Goal: Task Accomplishment & Management: Complete application form

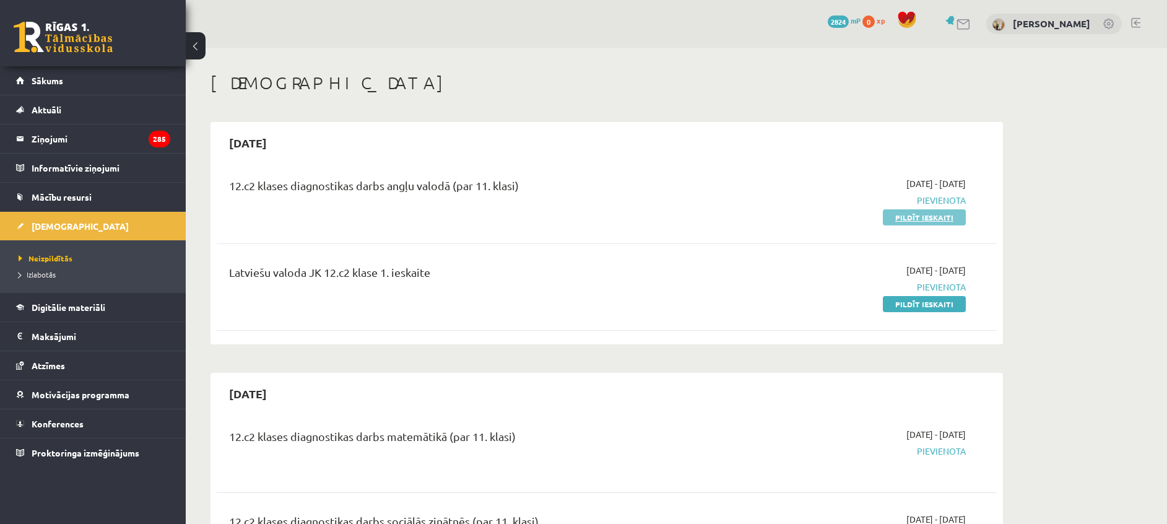
click at [904, 220] on link "Pildīt ieskaiti" at bounding box center [924, 217] width 83 height 16
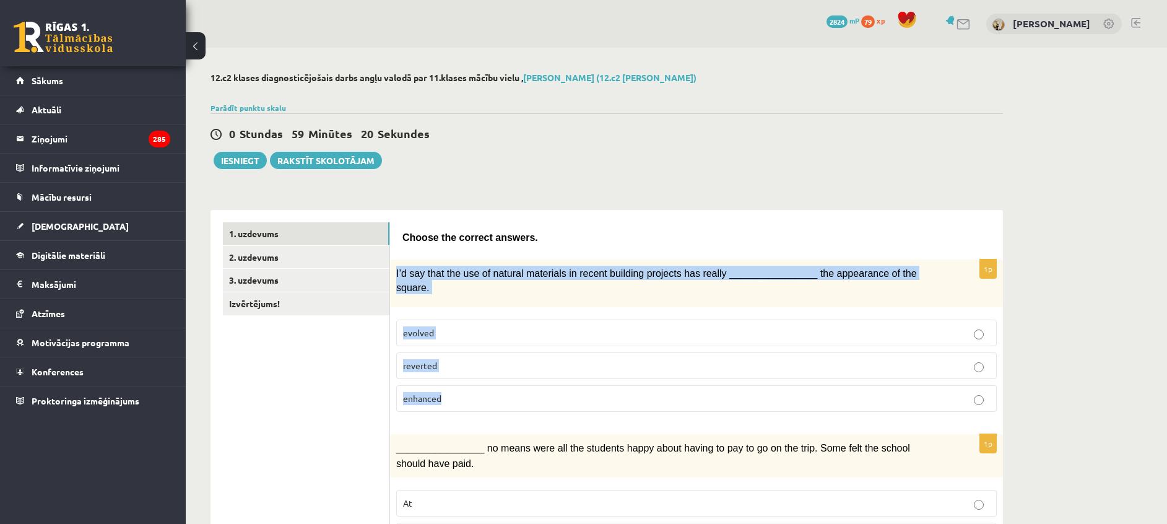
drag, startPoint x: 394, startPoint y: 267, endPoint x: 472, endPoint y: 390, distance: 145.3
click at [472, 390] on div "1p I’d say that the use of natural materials in recent building projects has re…" at bounding box center [696, 340] width 613 height 162
copy div "I’d say that the use of natural materials in recent building projects has reall…"
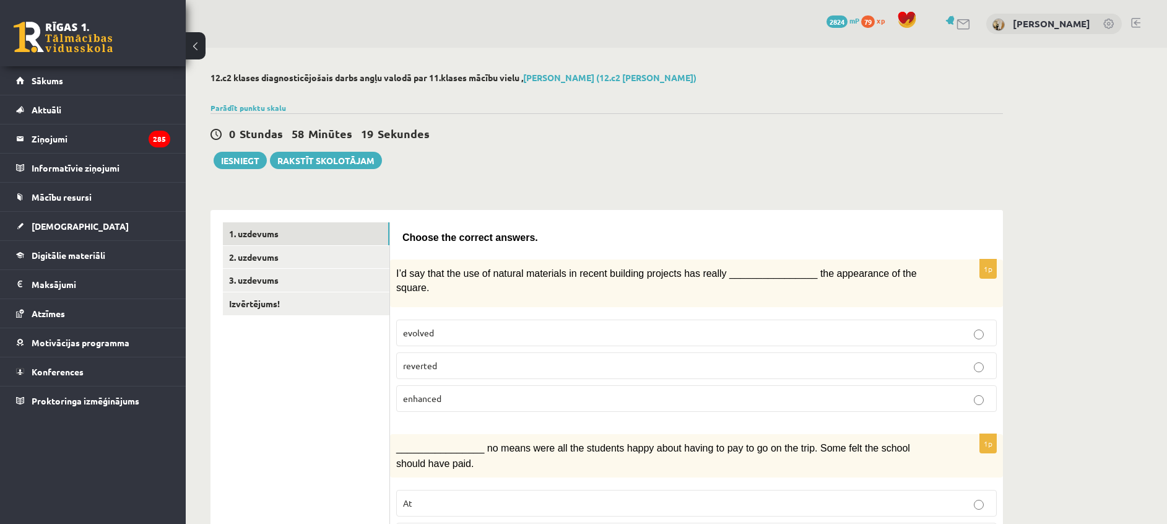
click at [448, 392] on p "enhanced" at bounding box center [696, 398] width 587 height 13
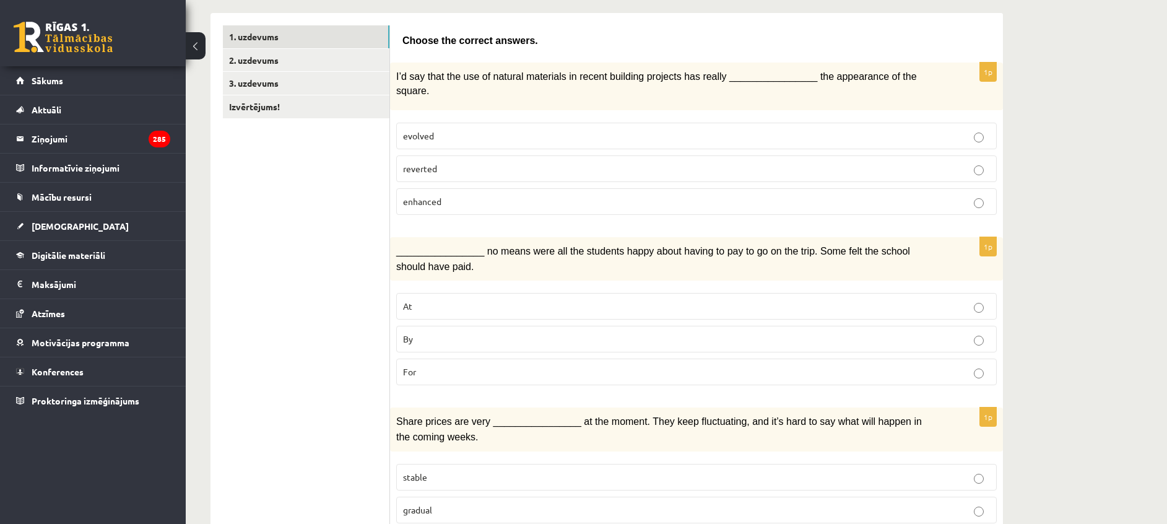
scroll to position [217, 0]
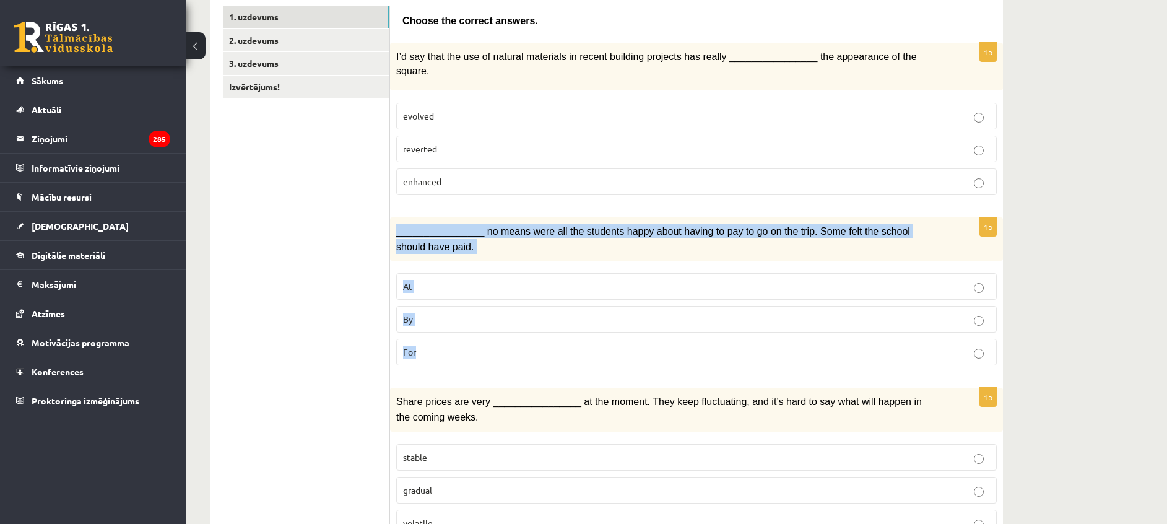
drag, startPoint x: 394, startPoint y: 218, endPoint x: 469, endPoint y: 337, distance: 140.5
click at [469, 337] on div "1p ________________ no means were all the students happy about having to pay to…" at bounding box center [696, 296] width 613 height 158
copy div "________________ no means were all the students happy about having to pay to go…"
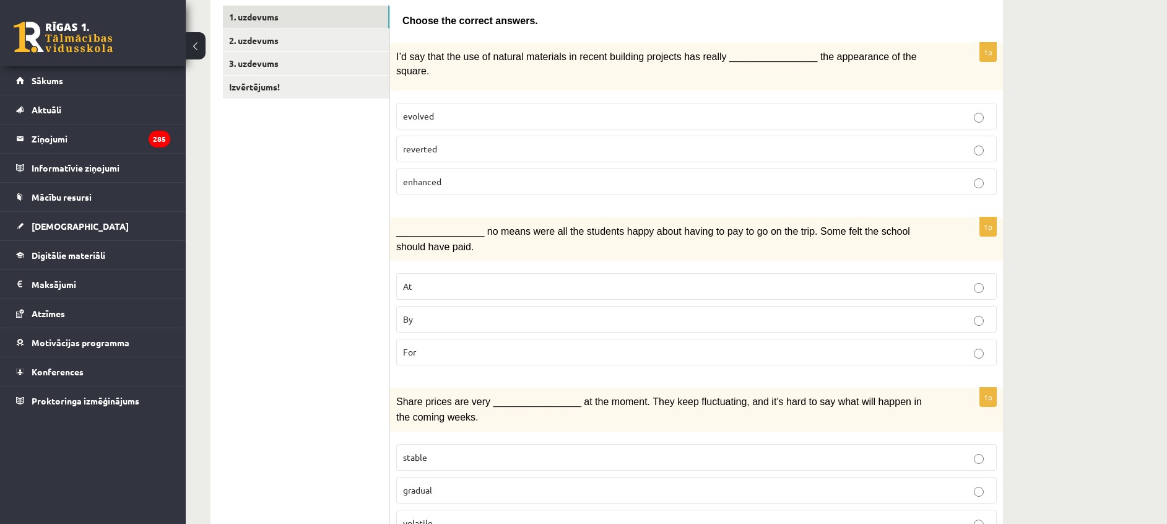
click at [451, 313] on p "By" at bounding box center [696, 319] width 587 height 13
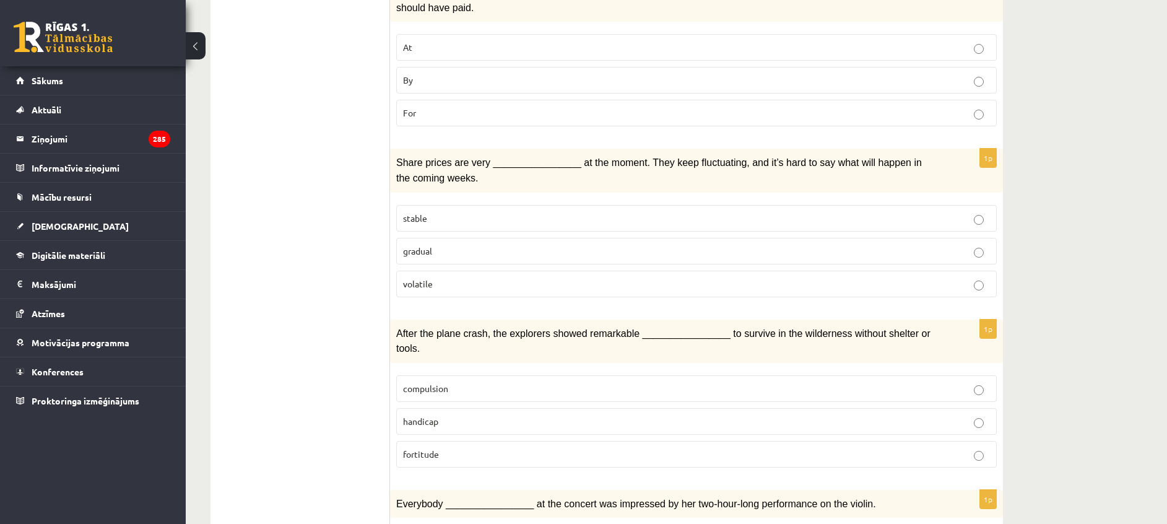
scroll to position [481, 0]
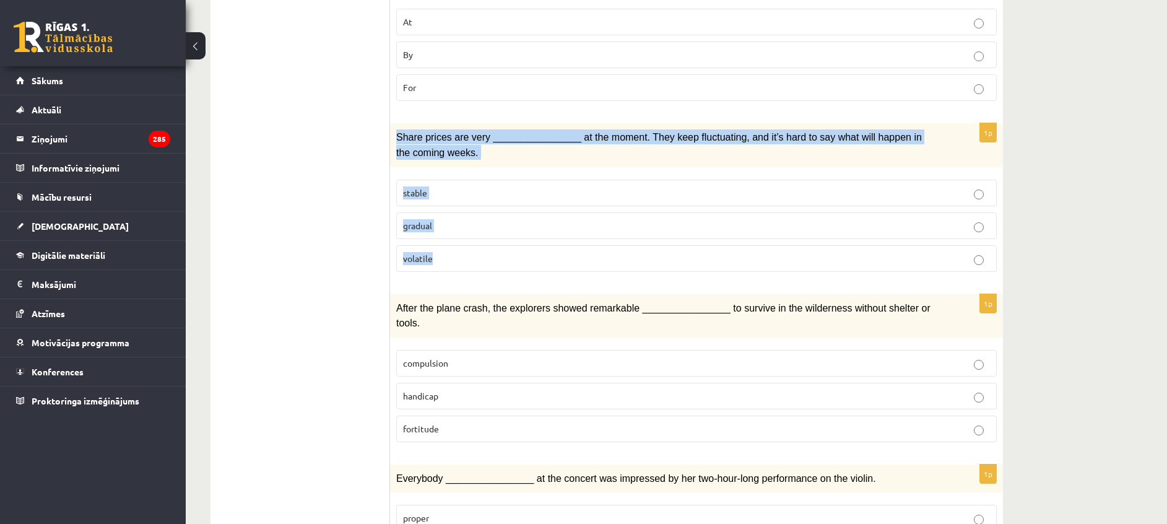
drag, startPoint x: 396, startPoint y: 118, endPoint x: 453, endPoint y: 230, distance: 126.3
click at [453, 230] on div "1p Share prices are very ________________ at the moment. They keep fluctuating,…" at bounding box center [696, 202] width 613 height 158
copy div "Share prices are very ________________ at the moment. They keep fluctuating, an…"
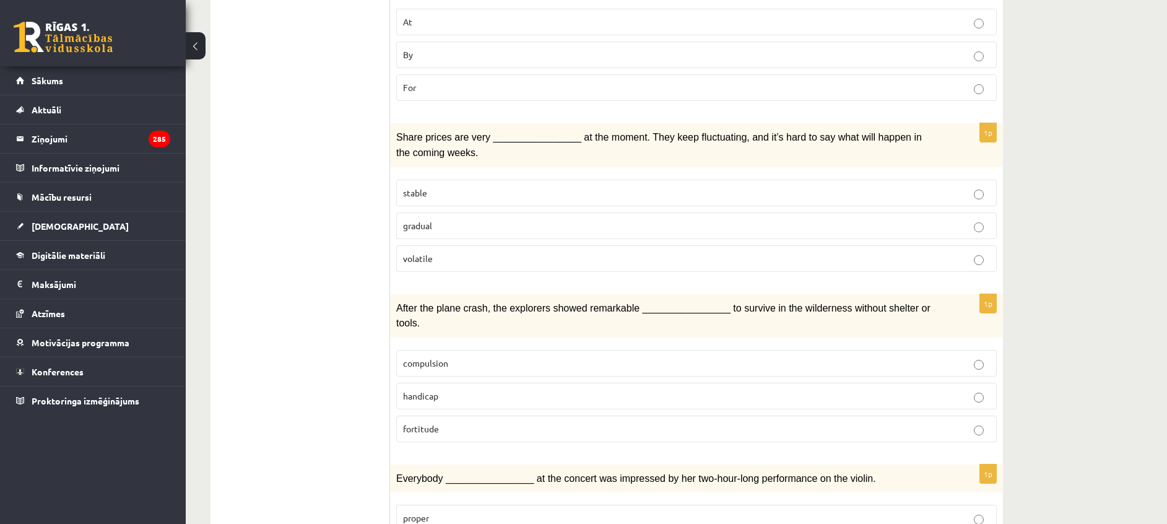
click at [461, 252] on p "volatile" at bounding box center [696, 258] width 587 height 13
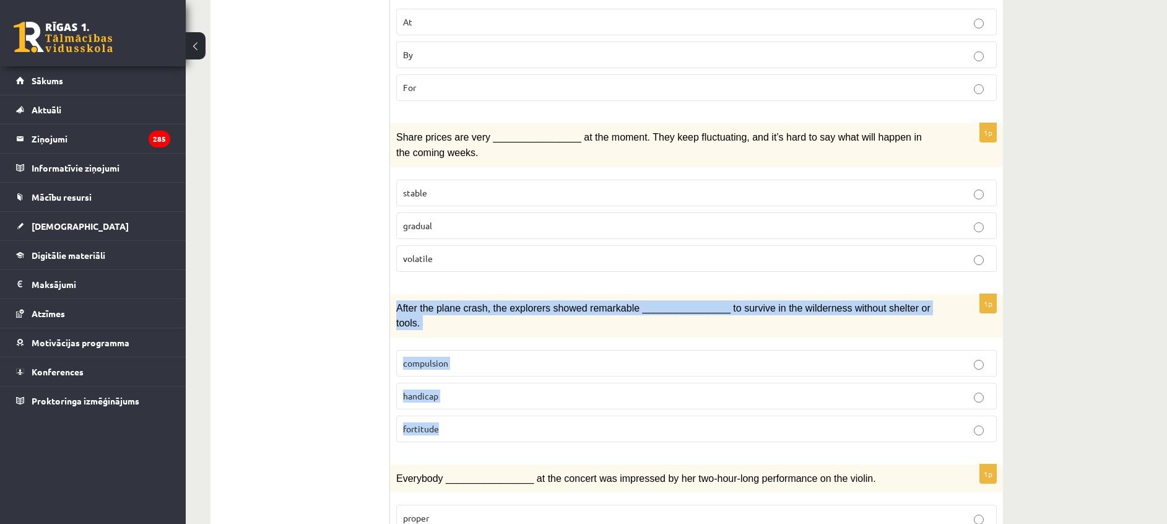
drag, startPoint x: 396, startPoint y: 285, endPoint x: 462, endPoint y: 407, distance: 138.8
click at [462, 407] on div "1p After the plane crash, the explorers showed remarkable ________________ to s…" at bounding box center [696, 373] width 613 height 158
copy div "After the plane crash, the explorers showed remarkable ________________ to surv…"
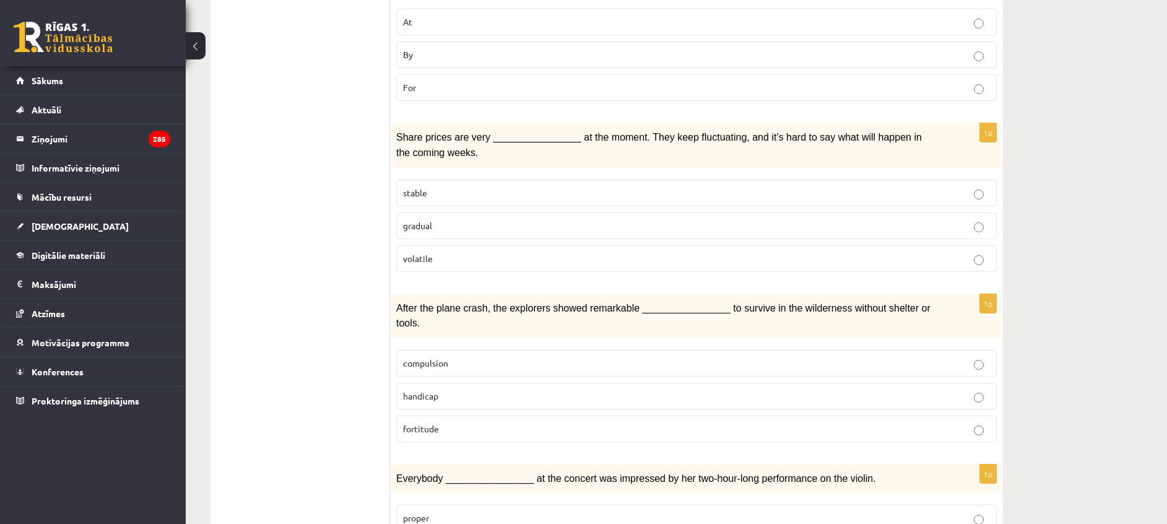
click at [441, 422] on p "fortitude" at bounding box center [696, 428] width 587 height 13
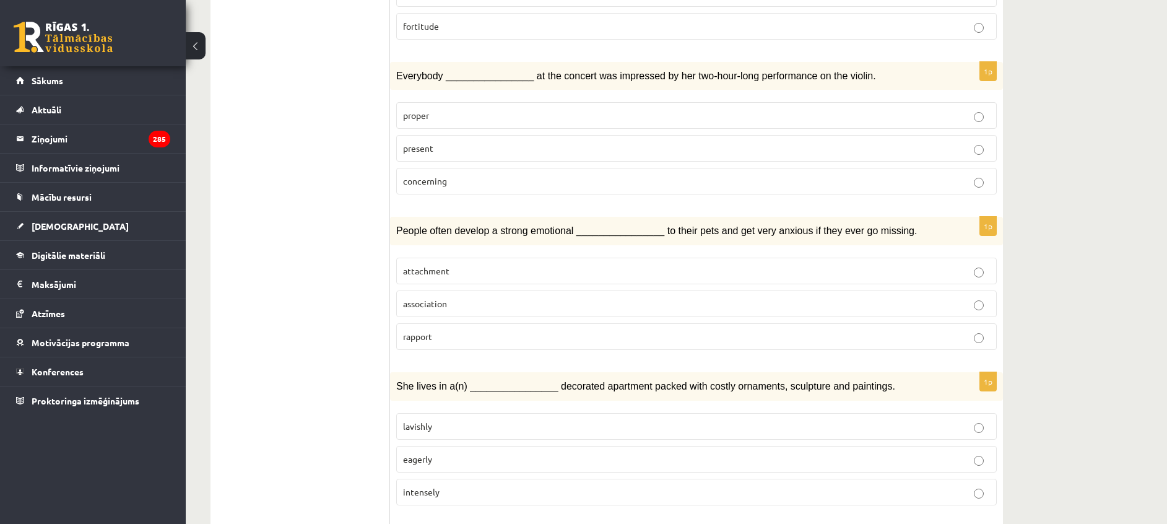
scroll to position [897, 0]
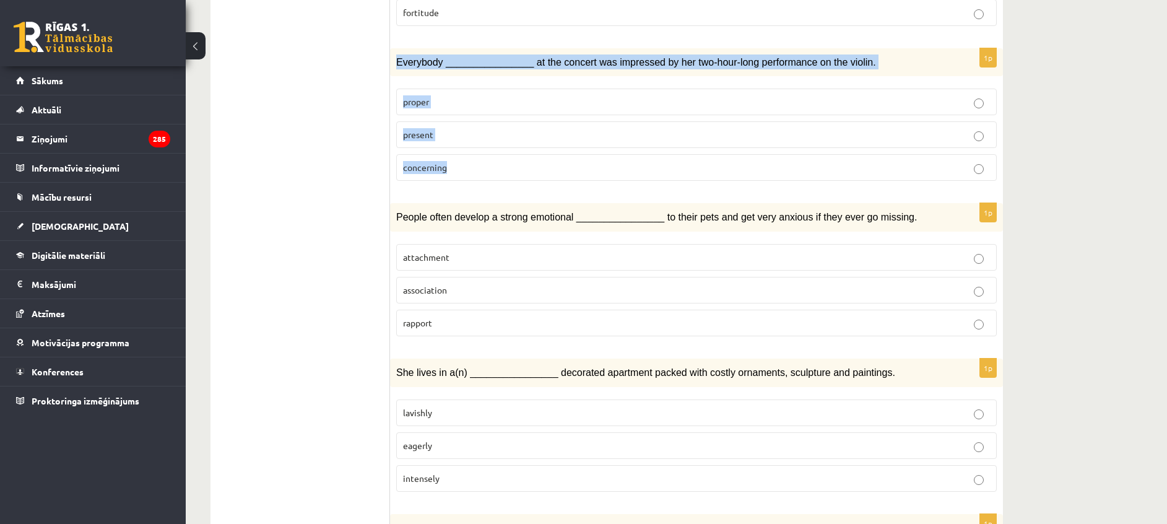
drag, startPoint x: 392, startPoint y: 25, endPoint x: 467, endPoint y: 124, distance: 124.6
click at [467, 124] on div "1p Everybody ________________ at the concert was impressed by her two-hour-long…" at bounding box center [696, 119] width 613 height 143
copy div "Everybody ________________ at the concert was impressed by her two-hour-long pe…"
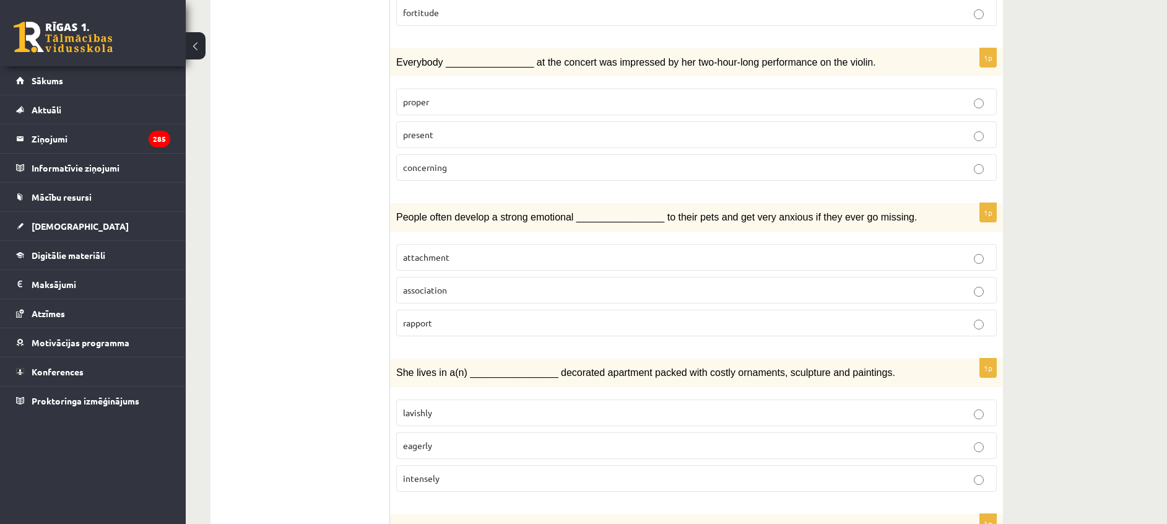
click at [359, 128] on ul "1. uzdevums 2. uzdevums 3. uzdevums Izvērtējums!" at bounding box center [306, 353] width 167 height 2056
click at [438, 128] on p "present" at bounding box center [696, 134] width 587 height 13
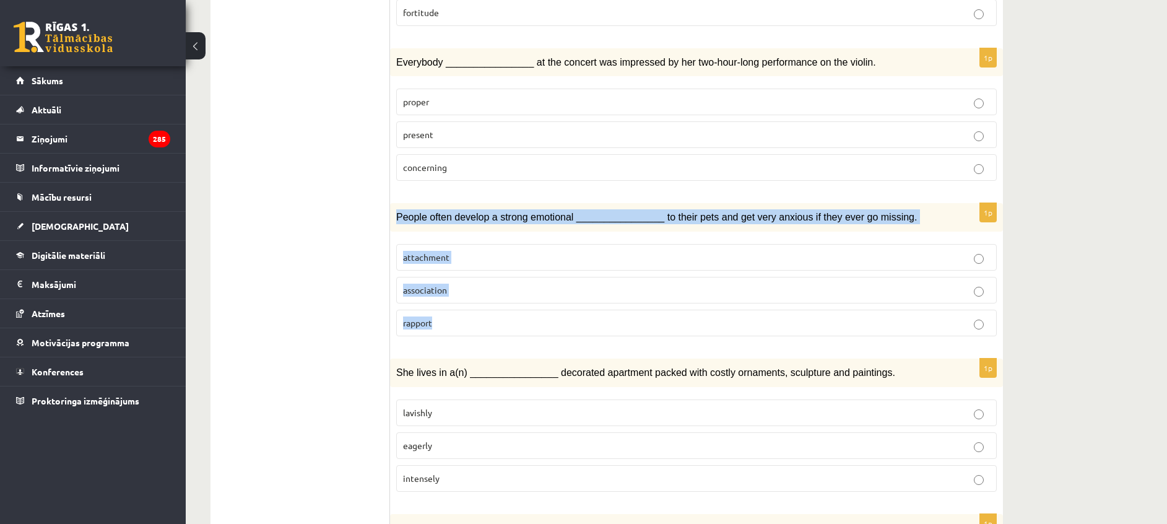
drag, startPoint x: 393, startPoint y: 177, endPoint x: 489, endPoint y: 286, distance: 144.8
click at [489, 286] on div "1p People often develop a strong emotional ________________ to their pets and g…" at bounding box center [696, 274] width 613 height 143
copy div "People often develop a strong emotional ________________ to their pets and get …"
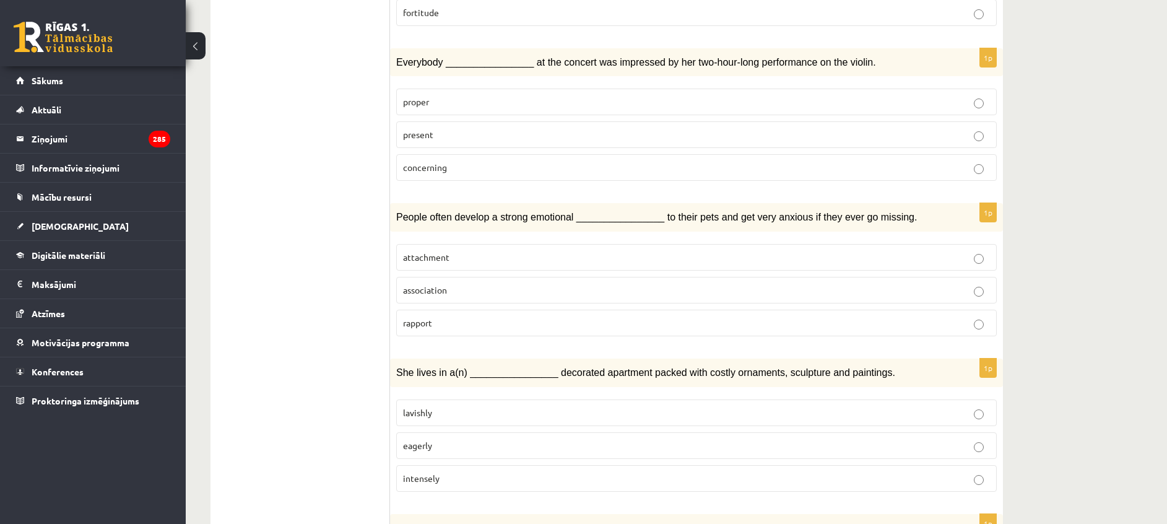
click at [325, 336] on ul "1. uzdevums 2. uzdevums 3. uzdevums Izvērtējums!" at bounding box center [306, 353] width 167 height 2056
click at [438, 251] on span "attachment" at bounding box center [426, 256] width 46 height 11
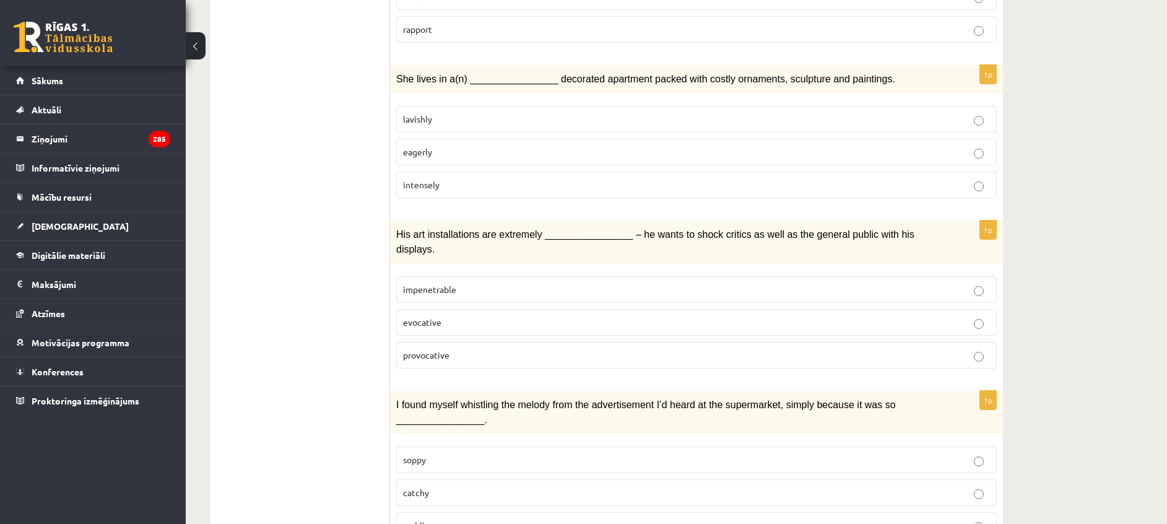
scroll to position [1191, 0]
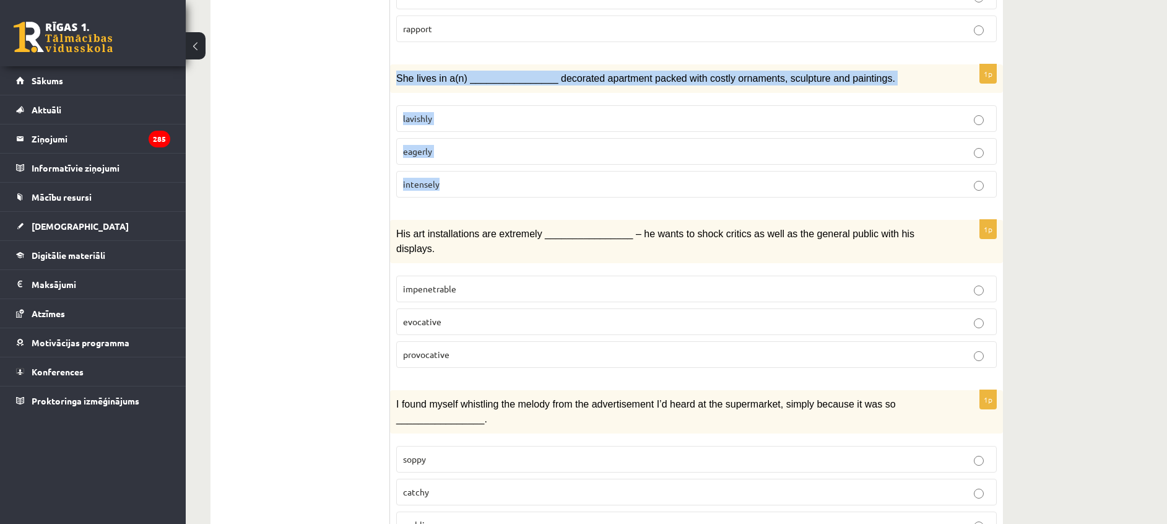
drag, startPoint x: 394, startPoint y: 38, endPoint x: 482, endPoint y: 139, distance: 133.9
click at [482, 139] on div "1p She lives in a(n) ________________ decorated apartment packed with costly or…" at bounding box center [696, 135] width 613 height 143
copy div "She lives in a(n) ________________ decorated apartment packed with costly ornam…"
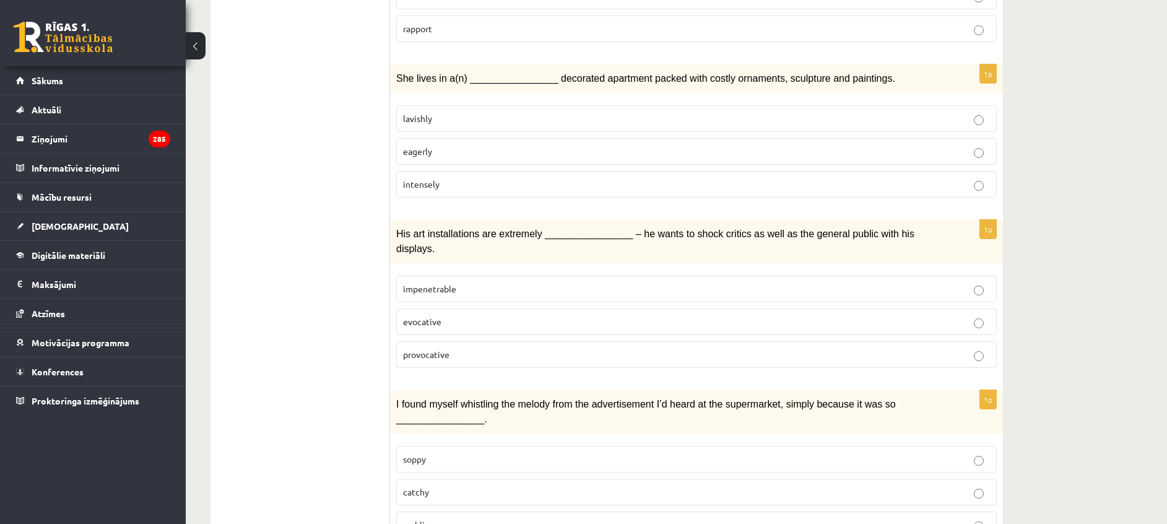
click at [302, 246] on ul "1. uzdevums 2. uzdevums 3. uzdevums Izvērtējums!" at bounding box center [306, 59] width 167 height 2056
click at [452, 112] on p "lavishly" at bounding box center [696, 118] width 587 height 13
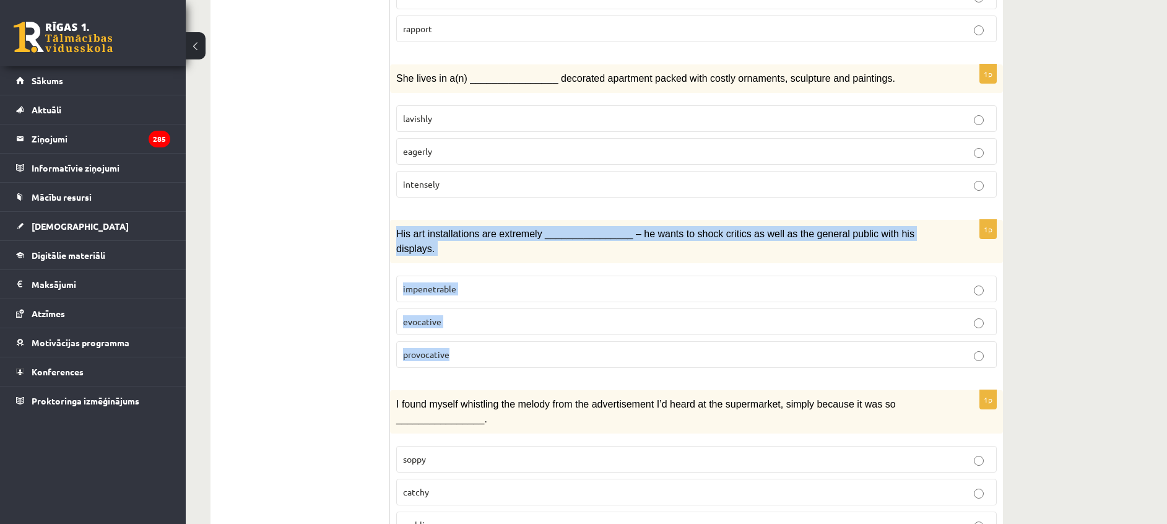
drag, startPoint x: 394, startPoint y: 198, endPoint x: 469, endPoint y: 297, distance: 124.6
click at [469, 297] on div "1p His art installations are extremely ________________ – he wants to shock cri…" at bounding box center [696, 299] width 613 height 158
copy div "His art installations are extremely ________________ – he wants to shock critic…"
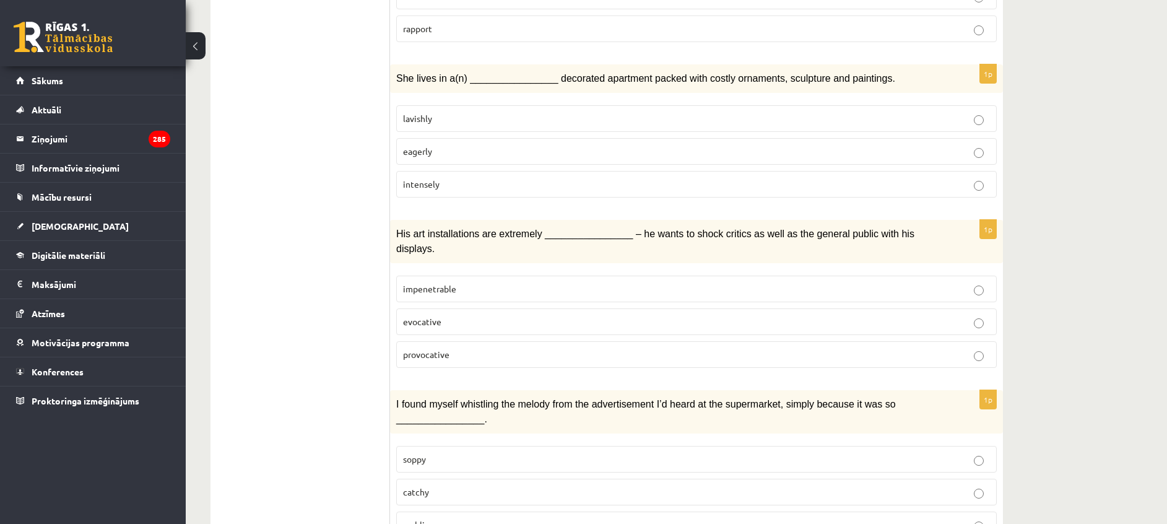
click at [336, 230] on ul "1. uzdevums 2. uzdevums 3. uzdevums Izvērtējums!" at bounding box center [306, 59] width 167 height 2056
click at [443, 349] on span "provocative" at bounding box center [426, 354] width 46 height 11
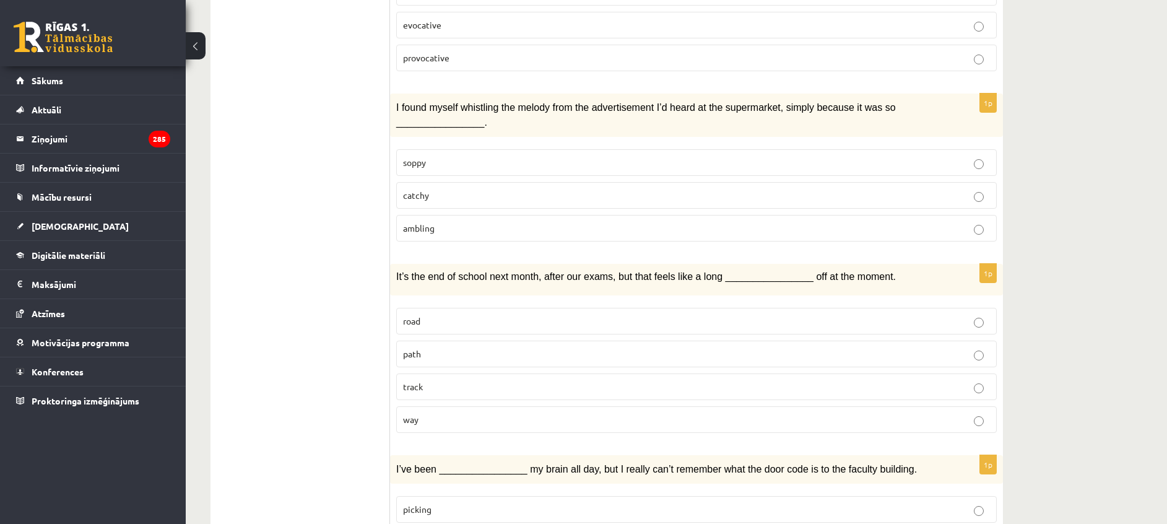
scroll to position [1513, 0]
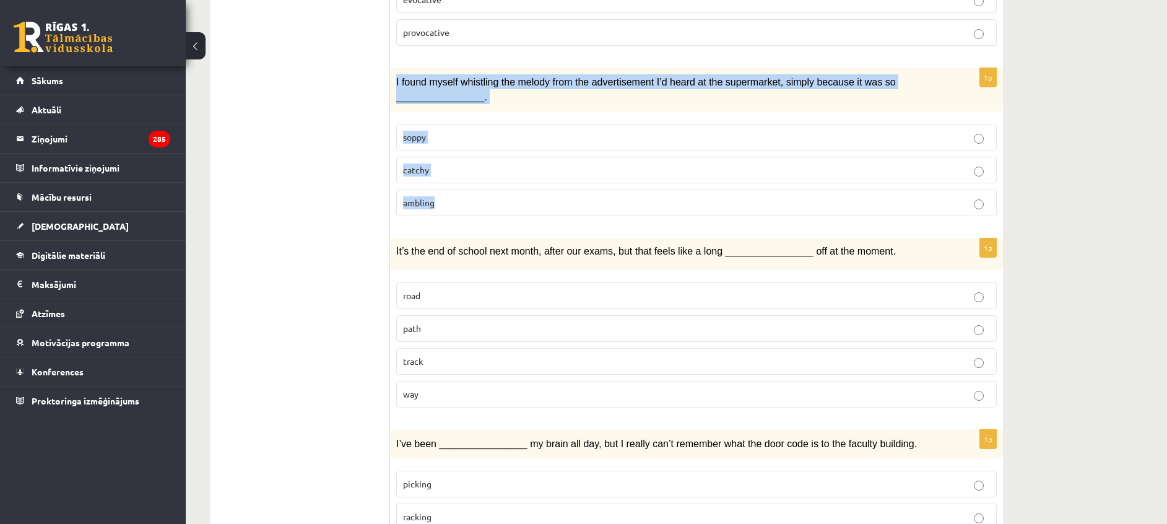
drag, startPoint x: 393, startPoint y: 22, endPoint x: 492, endPoint y: 144, distance: 157.1
click at [492, 144] on div "1p I found myself whistling the melody from the advertisement I’d heard at the …" at bounding box center [696, 147] width 613 height 158
copy div "I found myself whistling the melody from the advertisement I’d heard at the sup…"
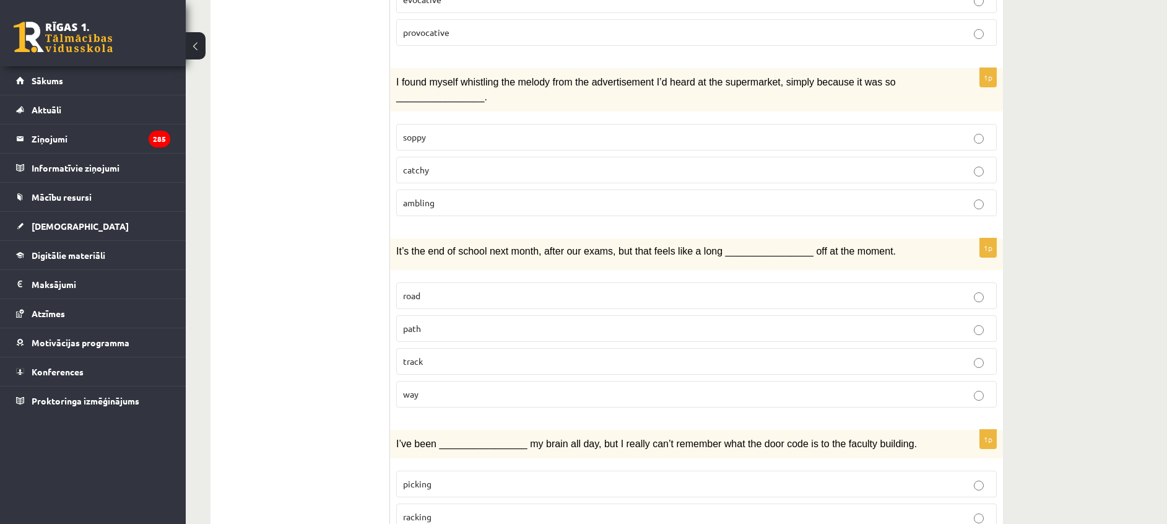
click at [454, 163] on p "catchy" at bounding box center [696, 169] width 587 height 13
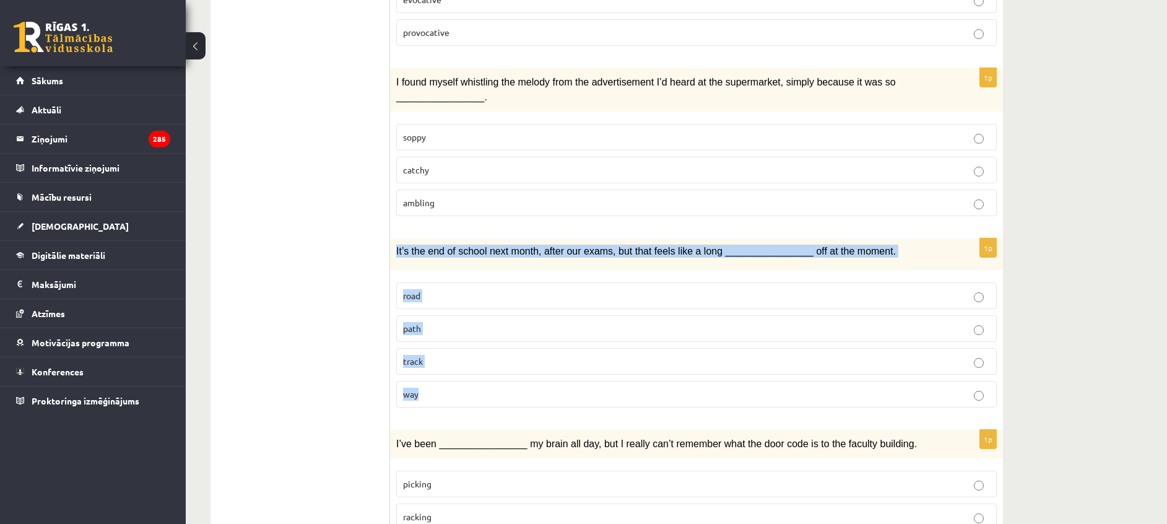
drag, startPoint x: 396, startPoint y: 197, endPoint x: 492, endPoint y: 331, distance: 165.5
click at [492, 331] on div "1p It’s the end of school next month, after our exams, but that feels like a lo…" at bounding box center [696, 327] width 613 height 179
copy div "It’s the end of school next month, after our exams, but that feels like a long …"
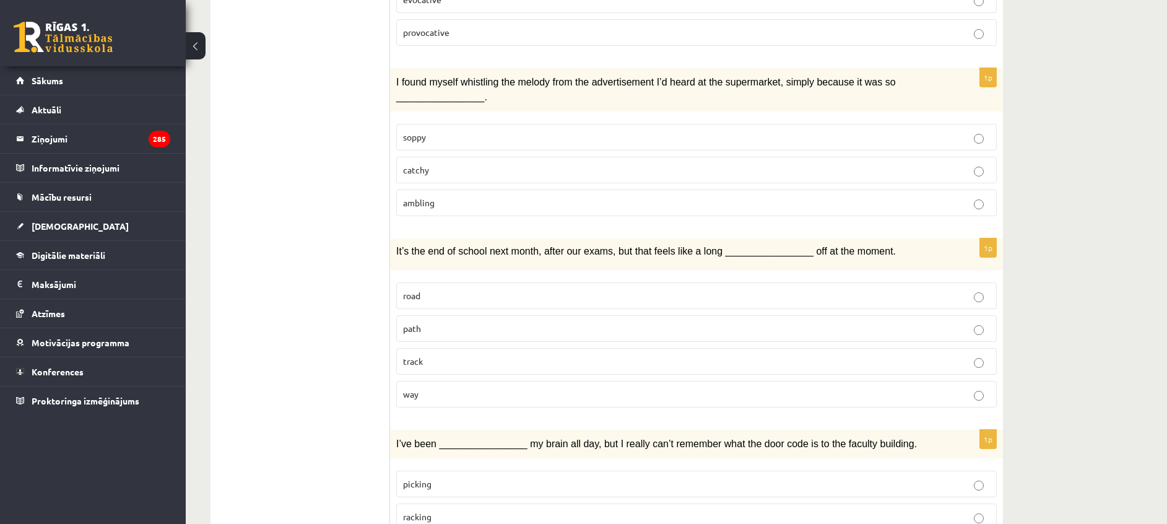
click at [445, 388] on p "way" at bounding box center [696, 394] width 587 height 13
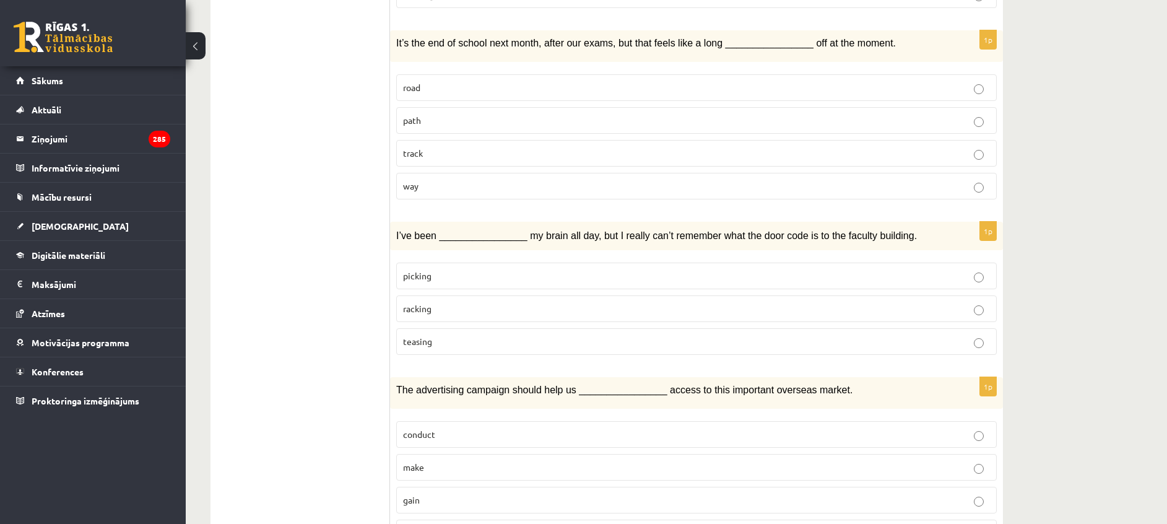
scroll to position [1739, 0]
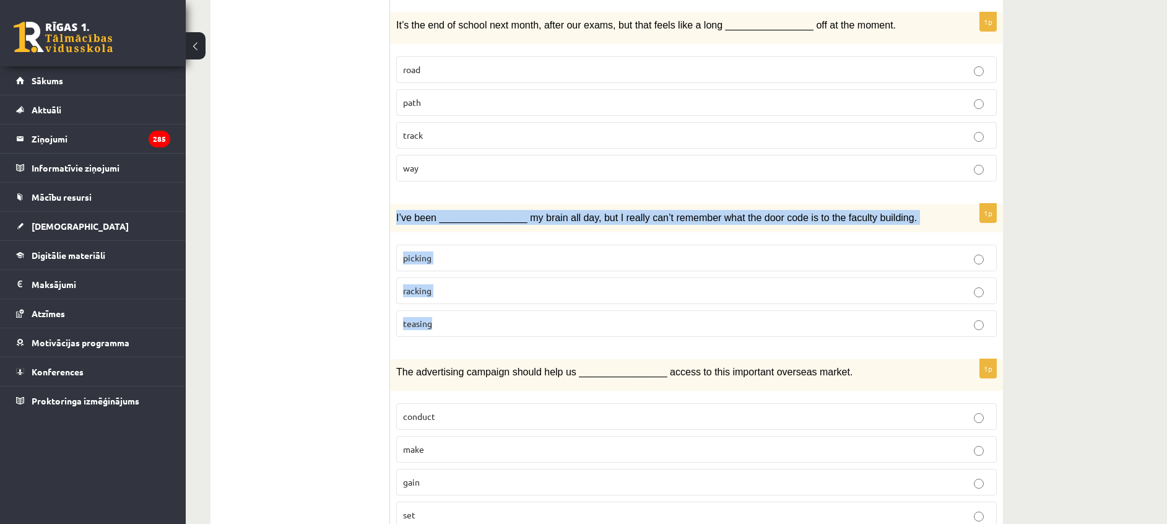
drag, startPoint x: 395, startPoint y: 166, endPoint x: 476, endPoint y: 270, distance: 131.5
click at [476, 270] on div "1p I’ve been ________________ my brain all day, but I really can’t remember wha…" at bounding box center [696, 275] width 613 height 143
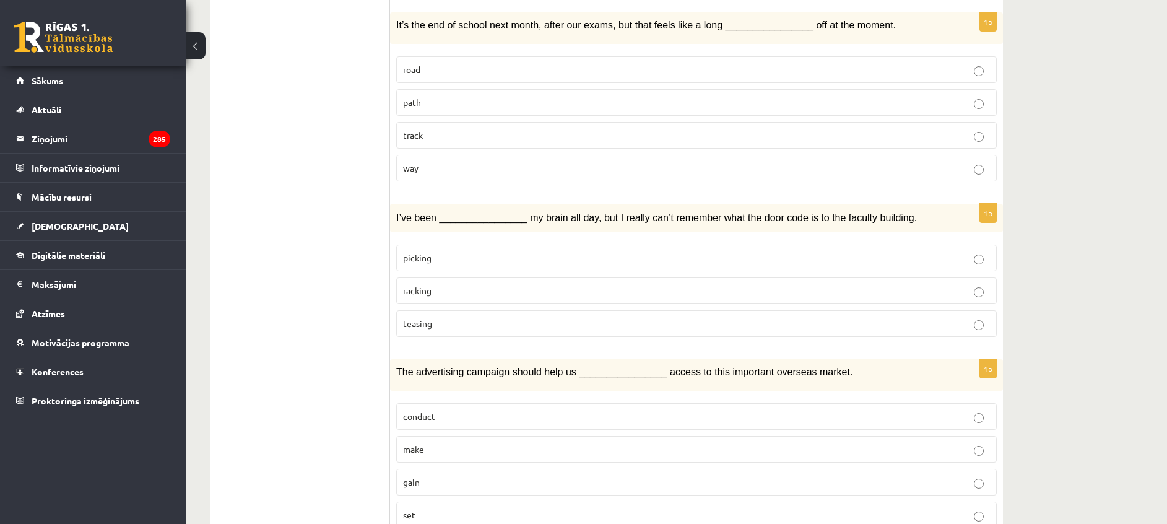
click at [437, 284] on p "racking" at bounding box center [696, 290] width 587 height 13
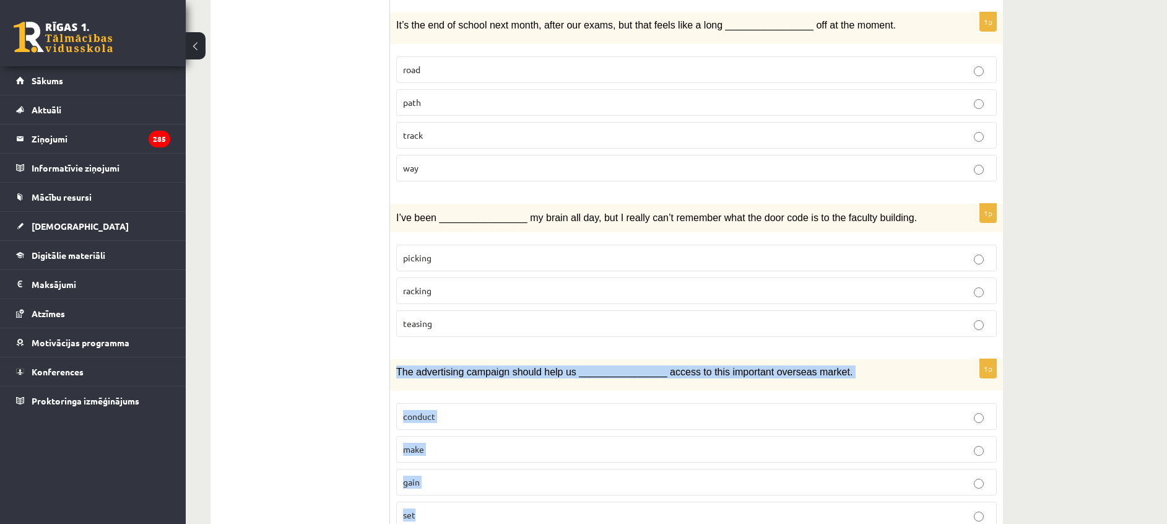
drag, startPoint x: 395, startPoint y: 318, endPoint x: 498, endPoint y: 463, distance: 177.6
click at [498, 463] on div "1p The advertising campaign should help us ________________ access to this impo…" at bounding box center [696, 448] width 613 height 179
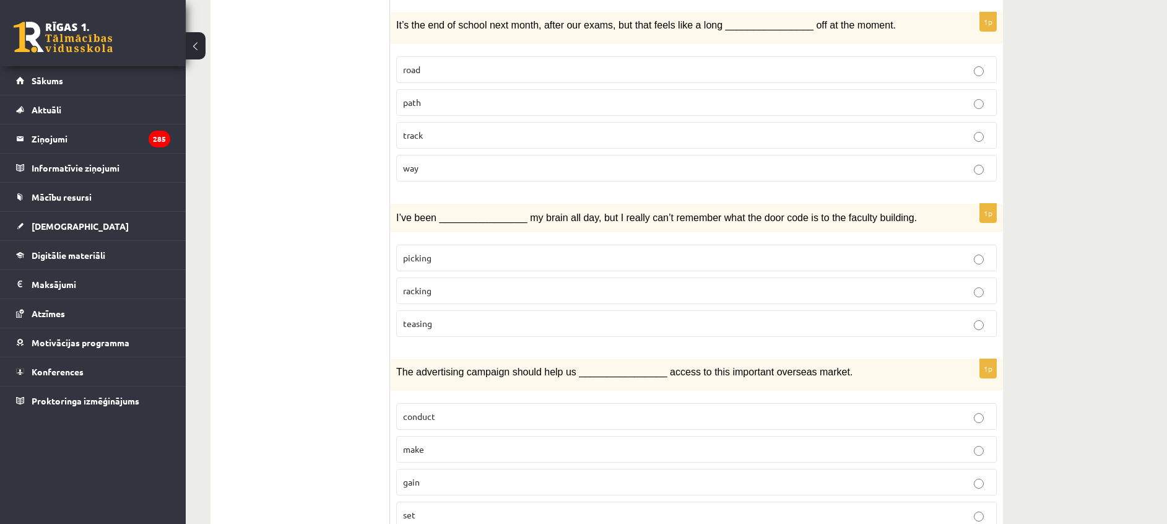
click at [443, 469] on label "gain" at bounding box center [696, 482] width 601 height 27
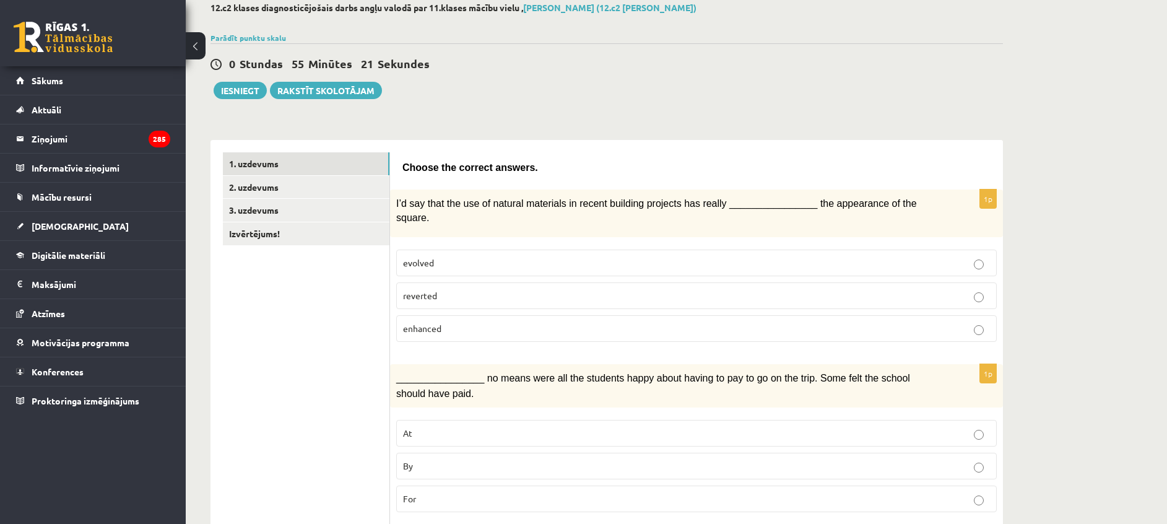
scroll to position [67, 0]
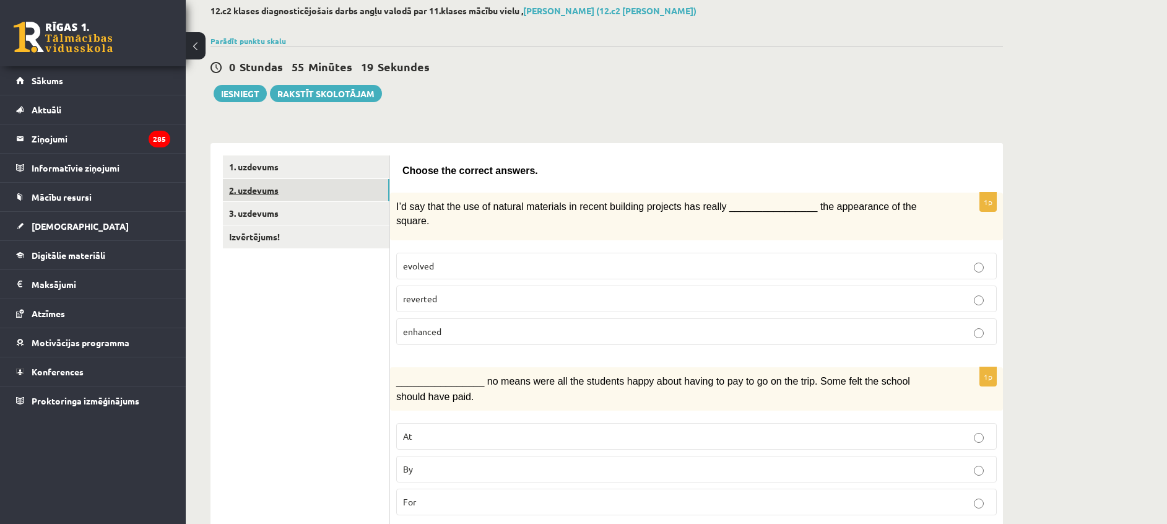
click at [273, 185] on link "2. uzdevums" at bounding box center [306, 190] width 167 height 23
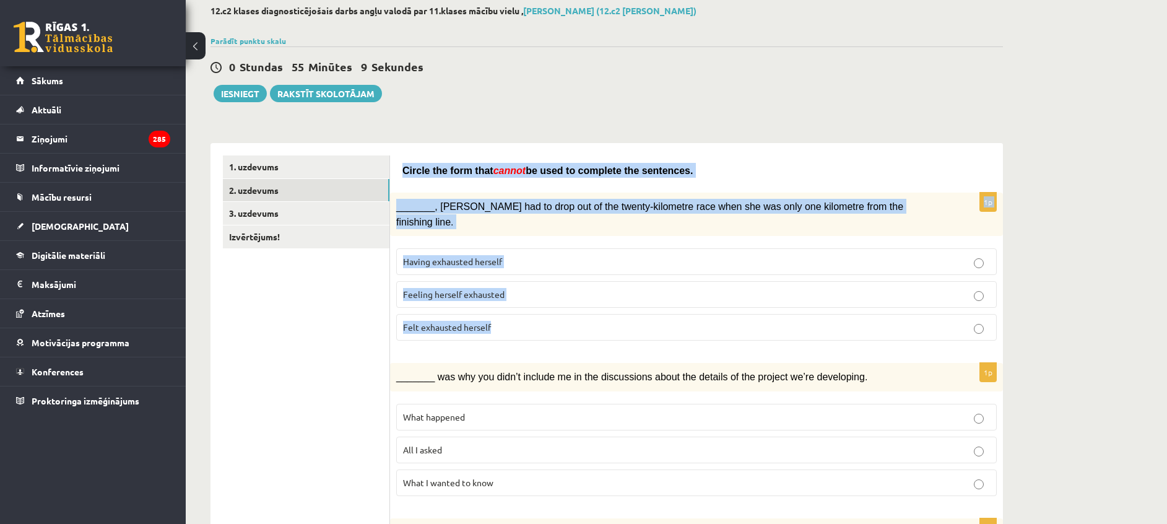
drag, startPoint x: 400, startPoint y: 164, endPoint x: 536, endPoint y: 299, distance: 191.8
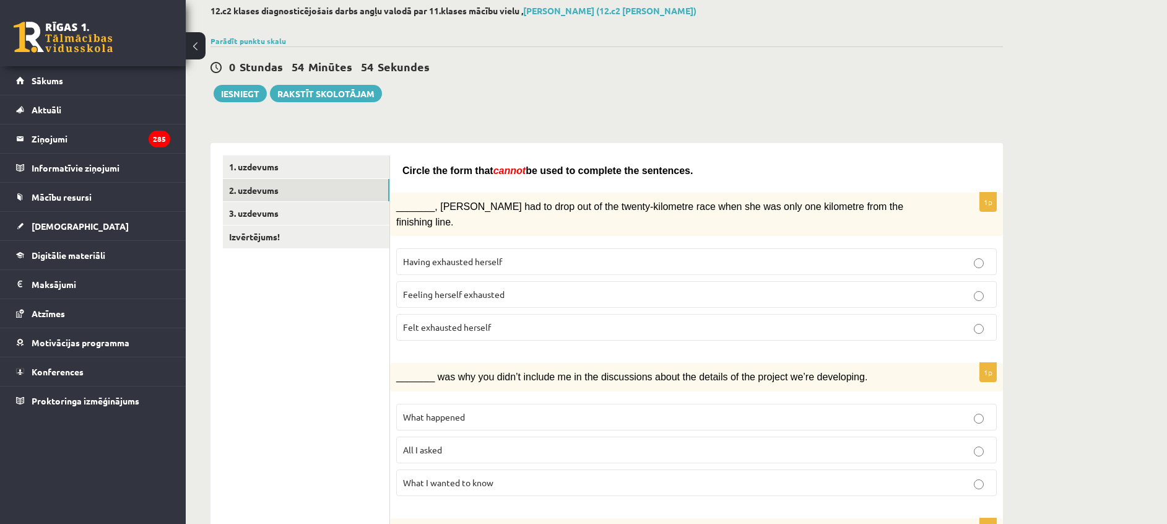
click at [499, 321] on p "Felt exhausted herself" at bounding box center [696, 327] width 587 height 13
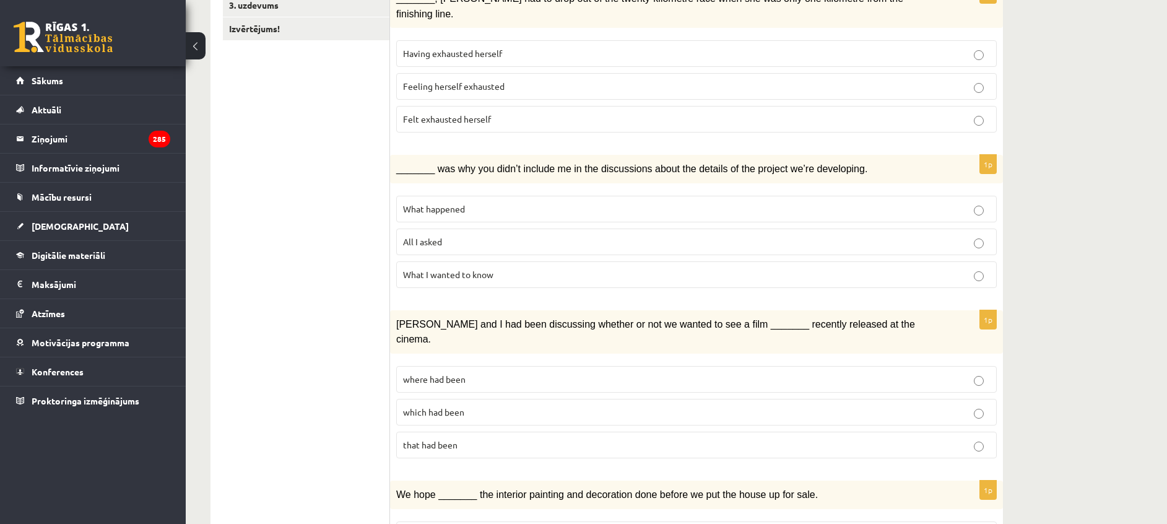
scroll to position [302, 0]
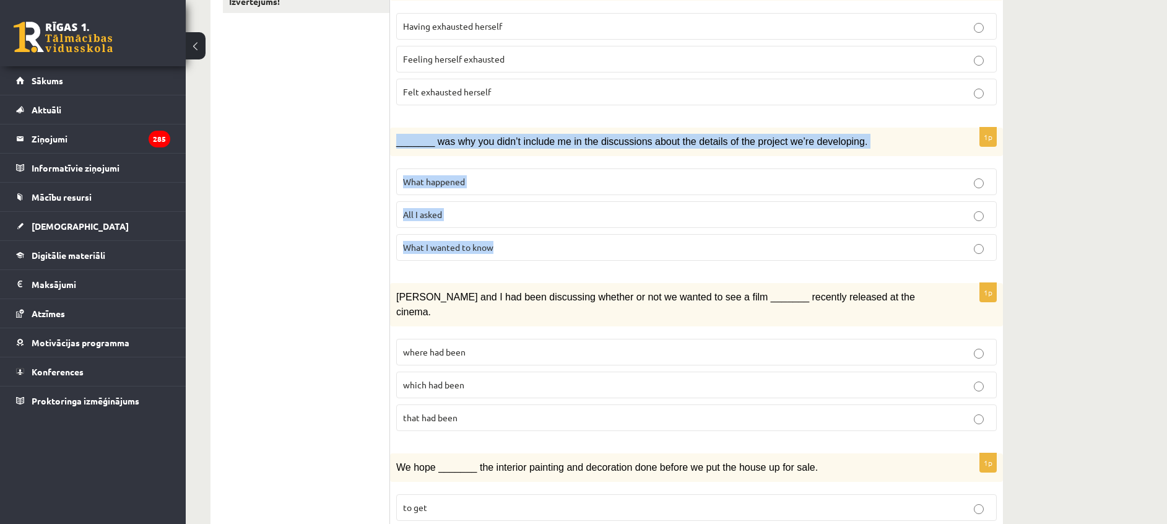
drag, startPoint x: 393, startPoint y: 121, endPoint x: 506, endPoint y: 225, distance: 153.8
click at [506, 225] on div "1p _______ was why you didn’t include me in the discussions about the details o…" at bounding box center [696, 199] width 613 height 143
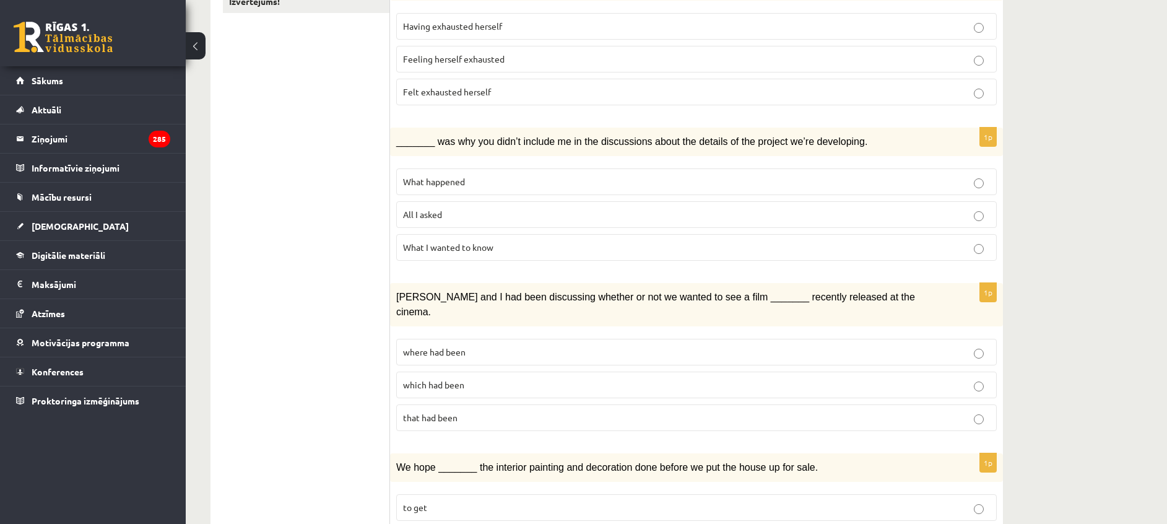
click at [438, 209] on span "All I asked" at bounding box center [422, 214] width 39 height 11
click at [485, 175] on p "What happened" at bounding box center [696, 181] width 587 height 13
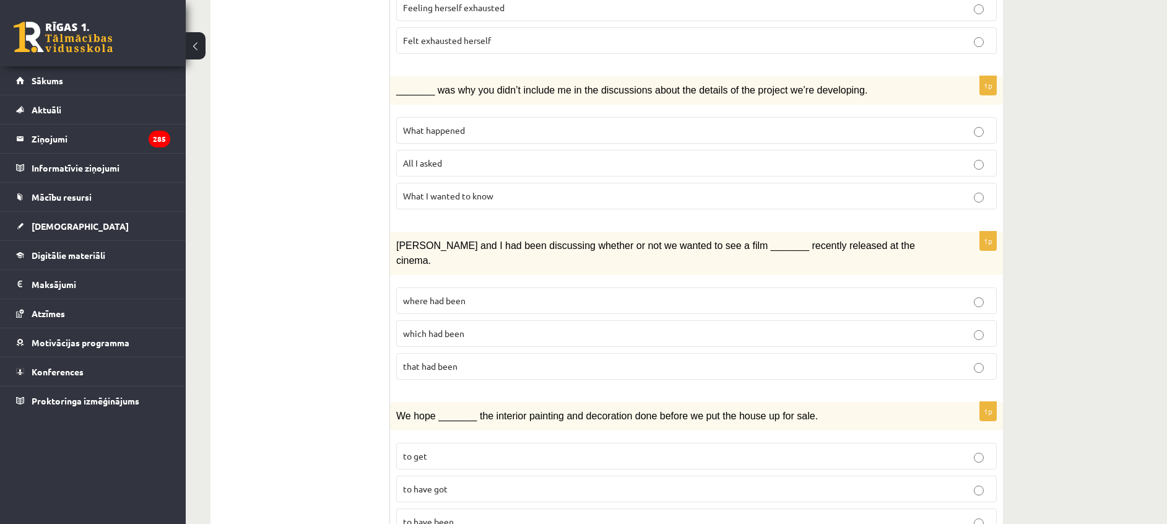
scroll to position [386, 0]
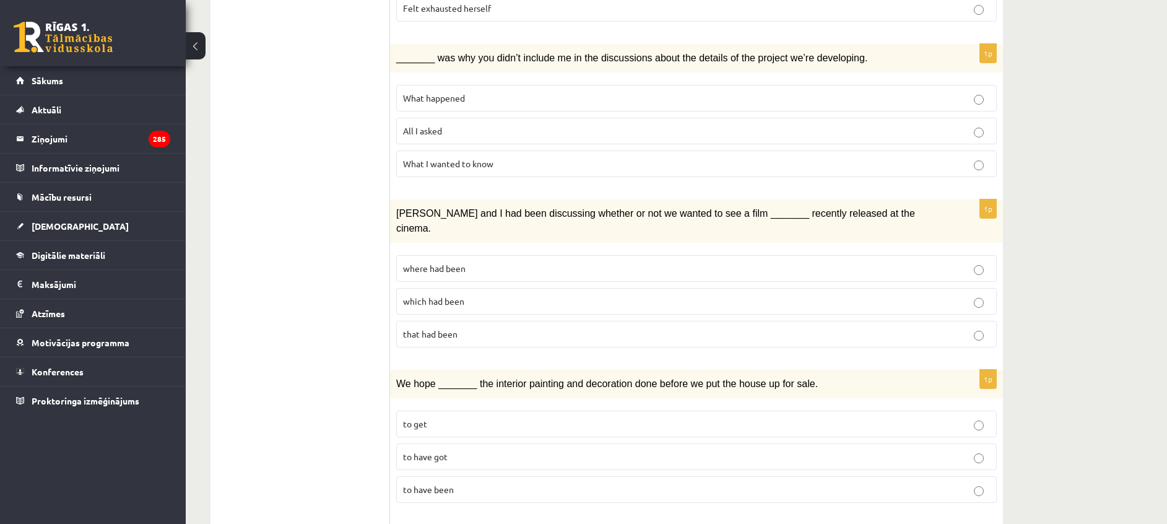
click at [490, 262] on p "where had been" at bounding box center [696, 268] width 587 height 13
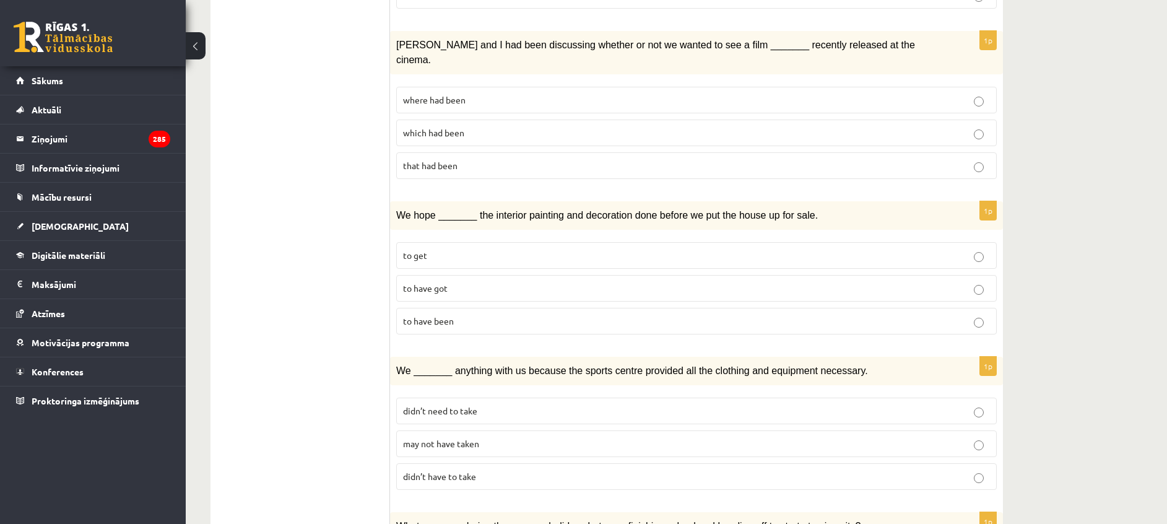
scroll to position [557, 0]
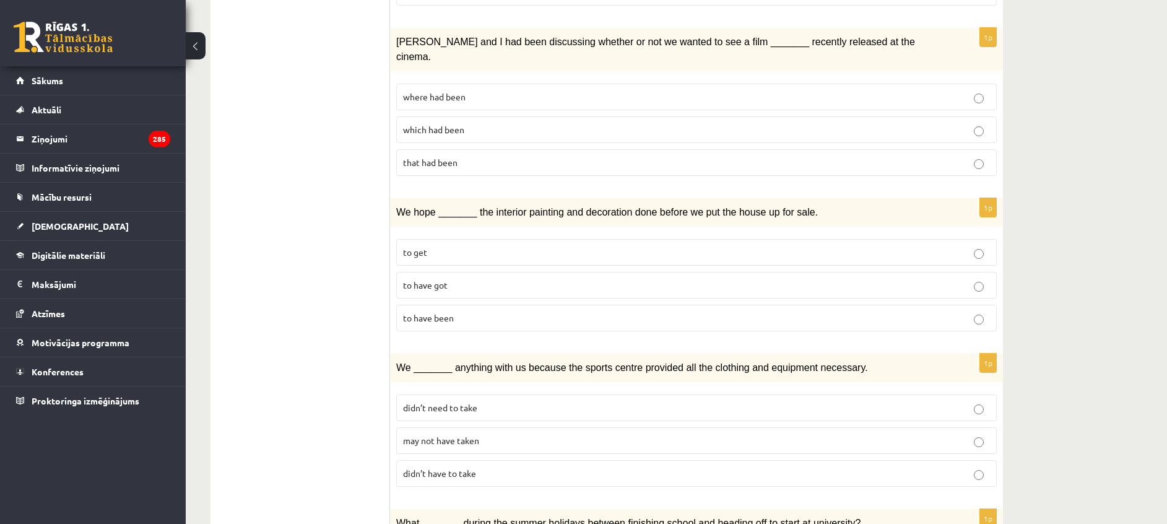
click at [448, 312] on span "to have been" at bounding box center [428, 317] width 51 height 11
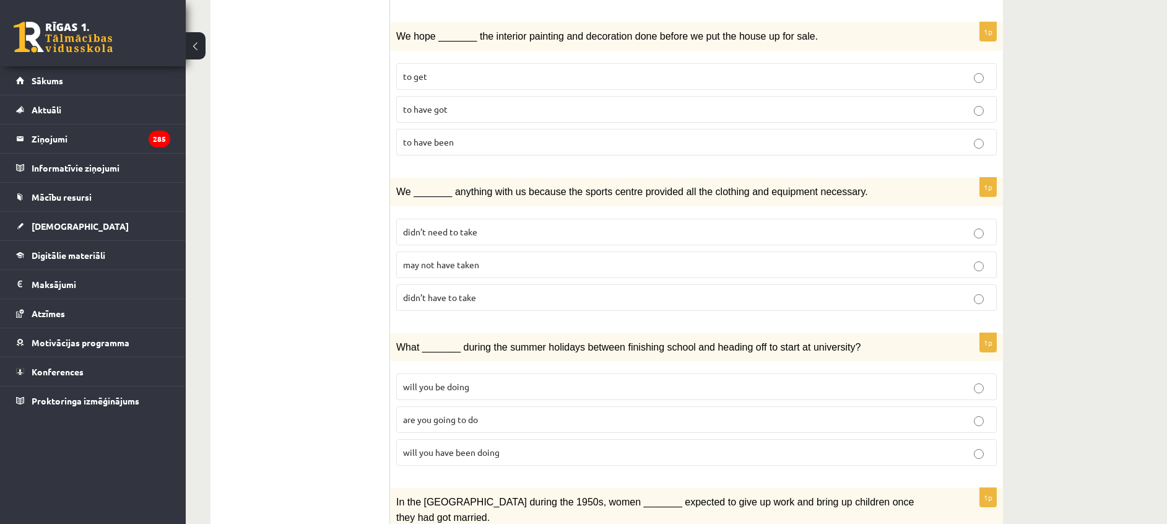
scroll to position [741, 0]
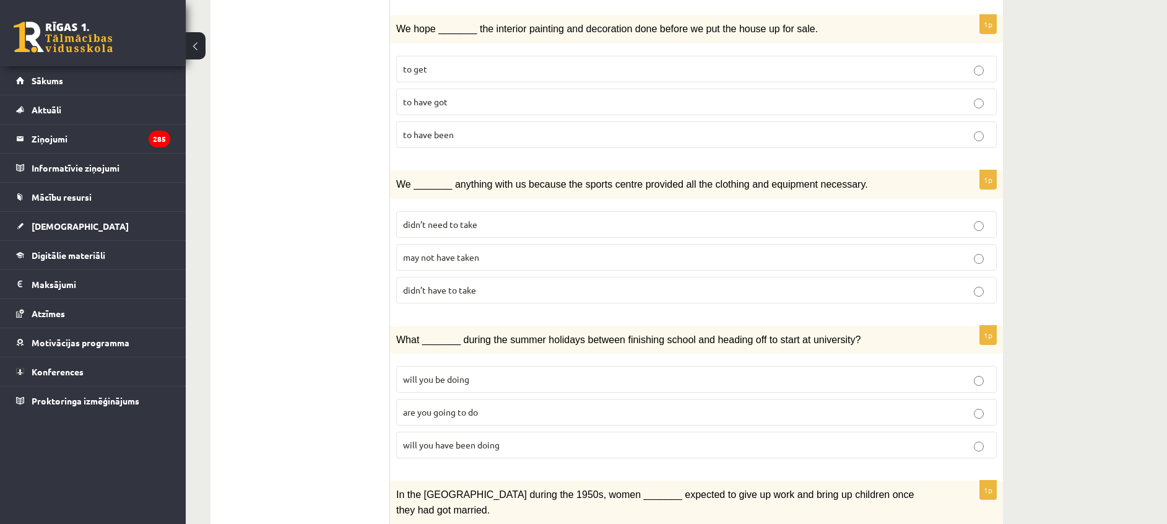
click at [502, 251] on p "may not have taken" at bounding box center [696, 257] width 587 height 13
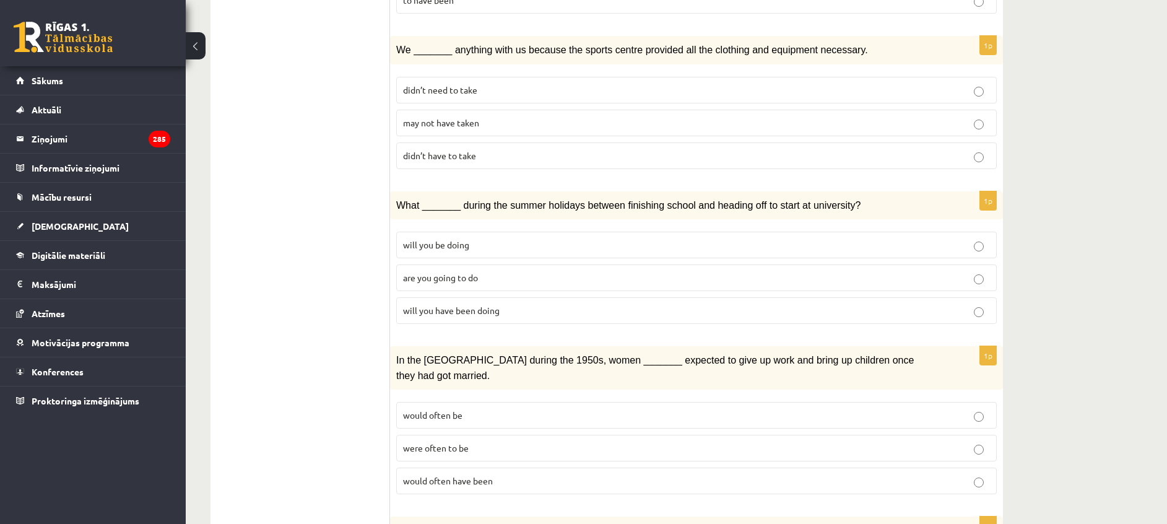
scroll to position [877, 0]
click at [463, 303] on span "will you have been doing" at bounding box center [451, 308] width 97 height 11
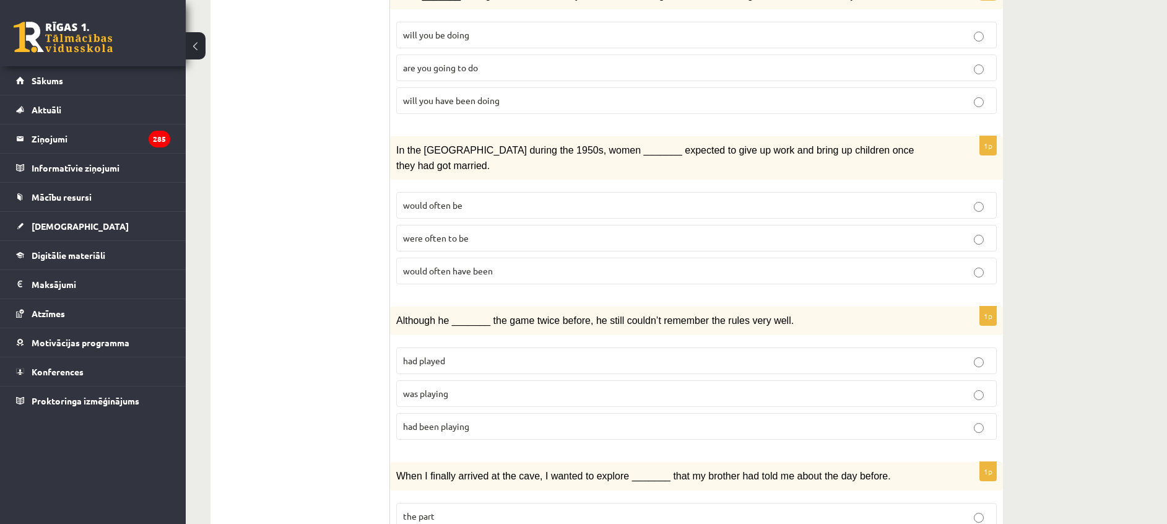
scroll to position [1097, 0]
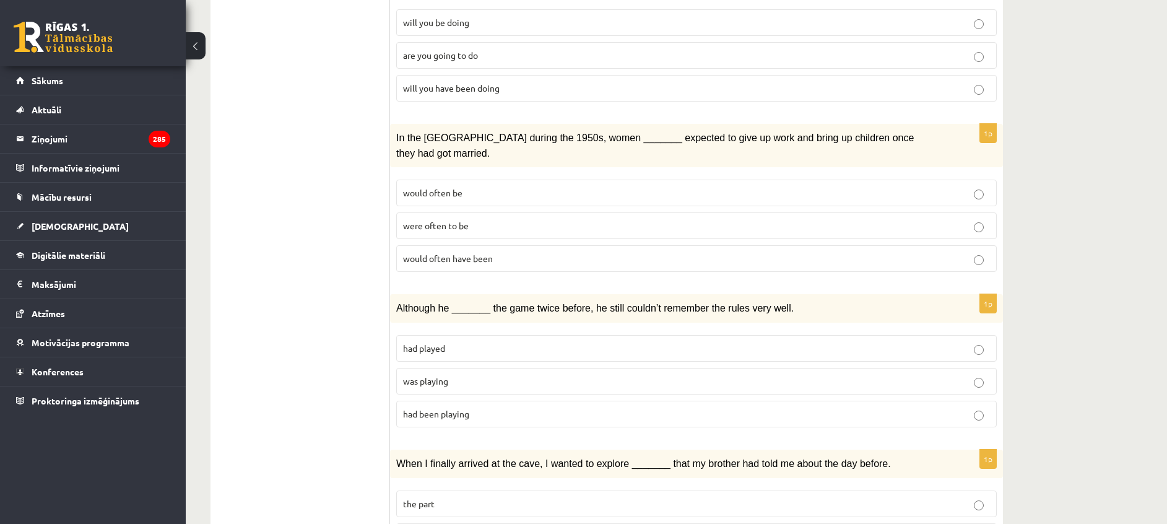
click at [513, 186] on p "would often be" at bounding box center [696, 192] width 587 height 13
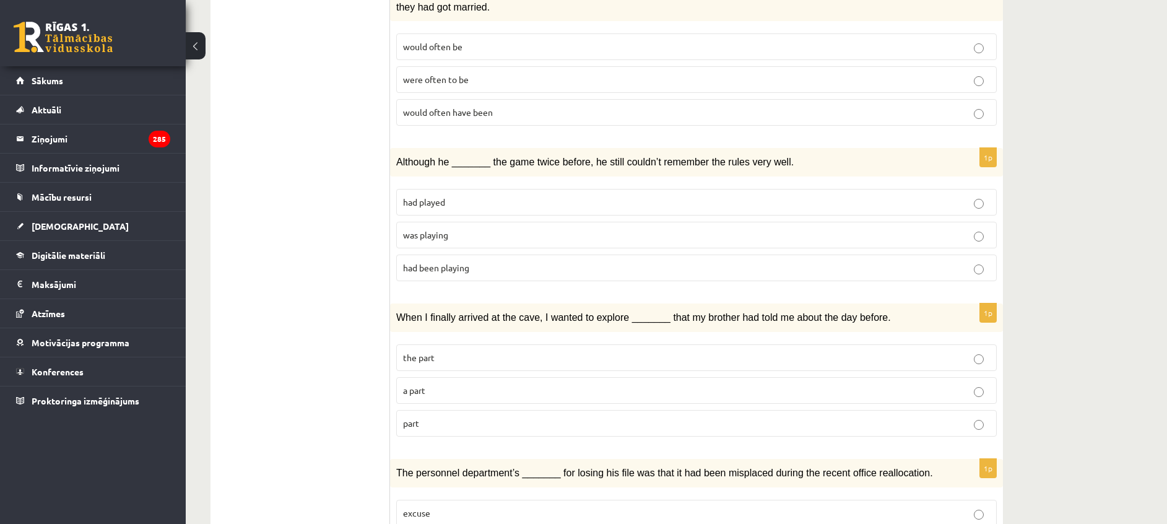
scroll to position [1244, 0]
click at [488, 228] on p "was playing" at bounding box center [696, 234] width 587 height 13
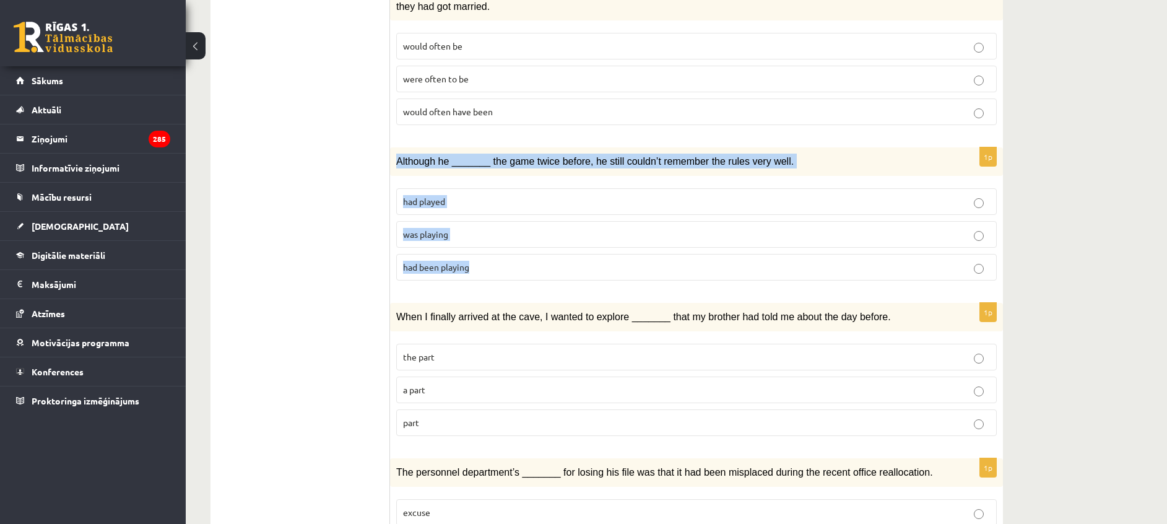
drag, startPoint x: 394, startPoint y: 107, endPoint x: 497, endPoint y: 209, distance: 144.9
click at [497, 209] on div "1p Although he _______ the game twice before, he still couldn’t remember the ru…" at bounding box center [696, 218] width 613 height 143
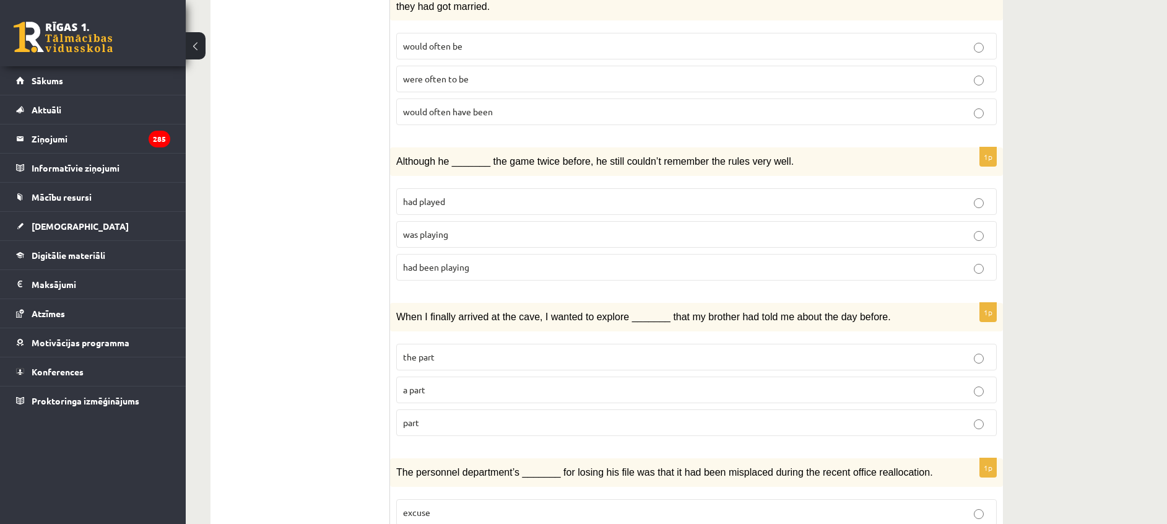
click at [425, 228] on span "was playing" at bounding box center [425, 233] width 45 height 11
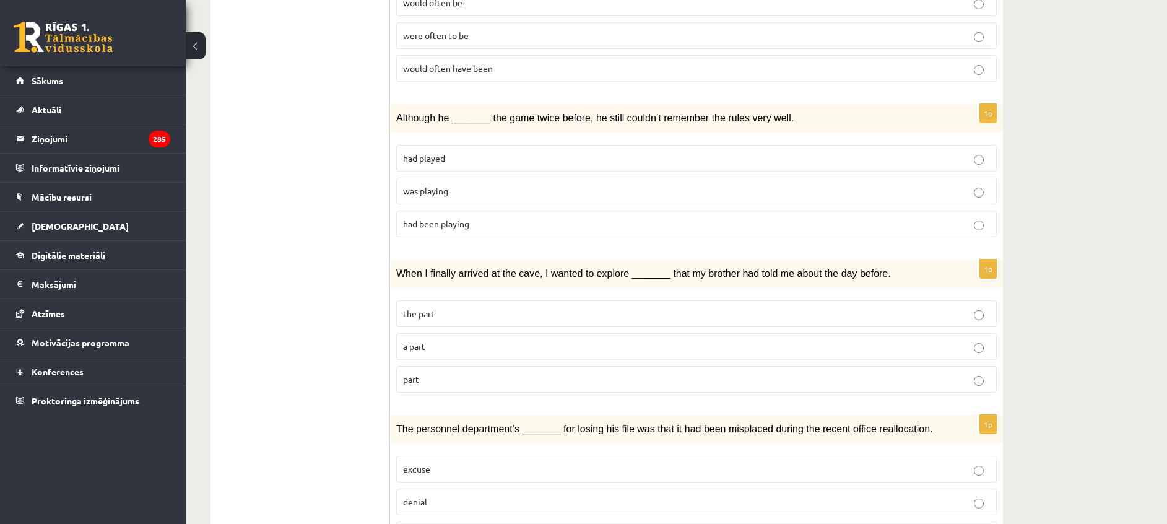
scroll to position [1306, 0]
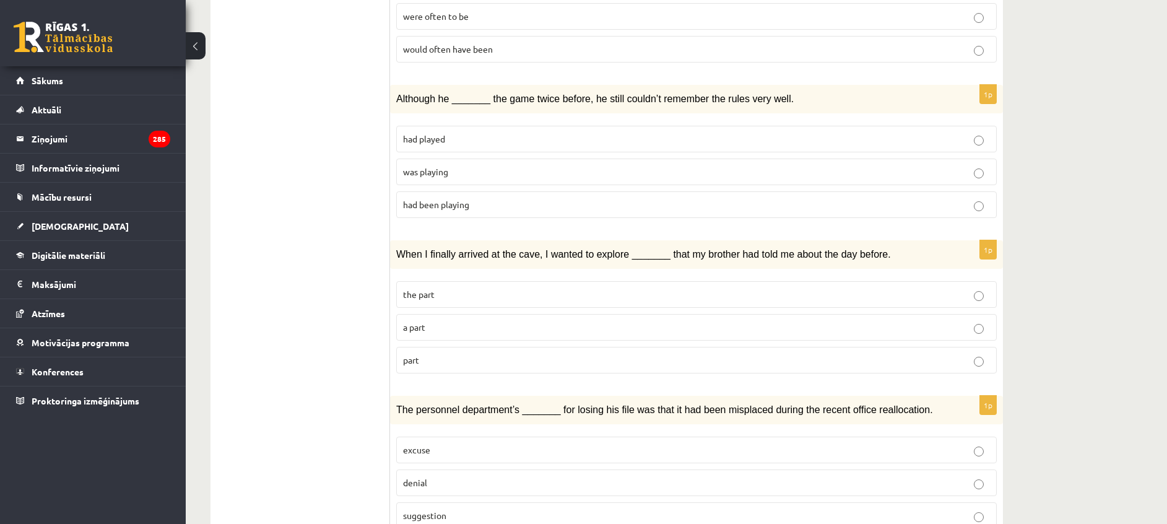
click at [493, 354] on p "part" at bounding box center [696, 360] width 587 height 13
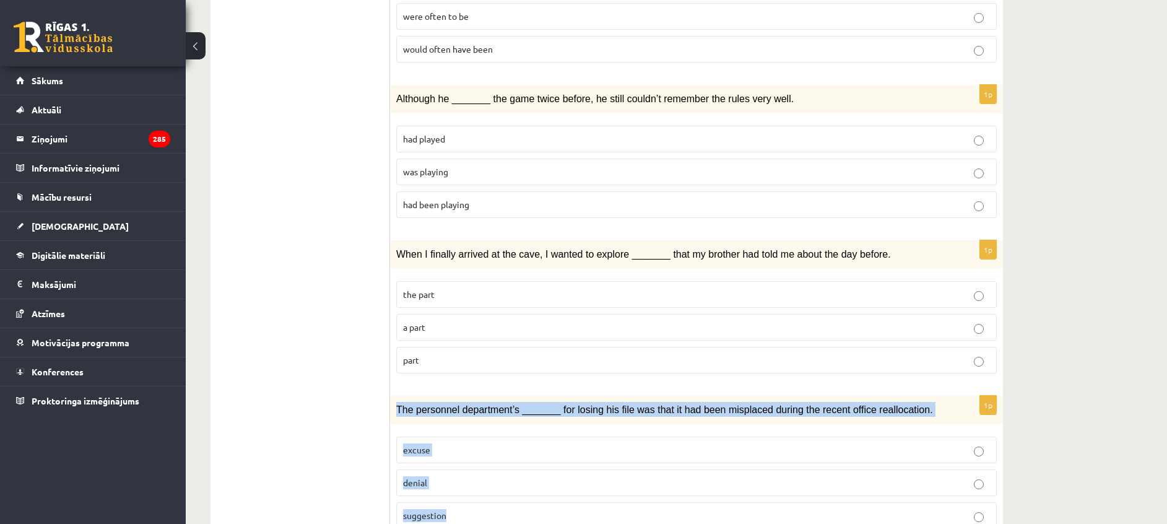
drag, startPoint x: 393, startPoint y: 356, endPoint x: 510, endPoint y: 454, distance: 152.1
click at [510, 454] on div "1p The personnel department’s _______ for losing his file was that it had been …" at bounding box center [696, 467] width 613 height 143
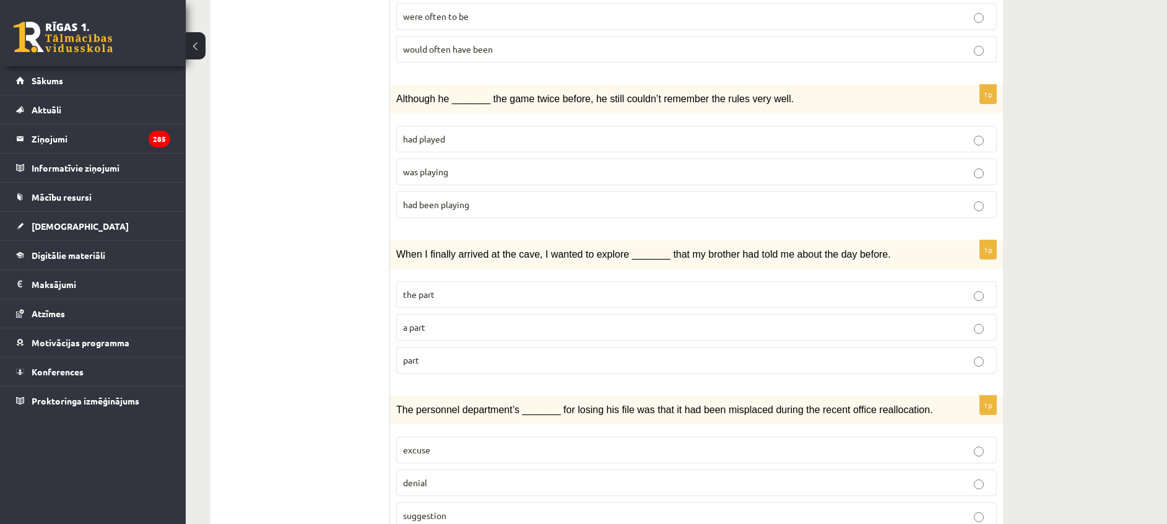
click at [448, 509] on p "suggestion" at bounding box center [696, 515] width 587 height 13
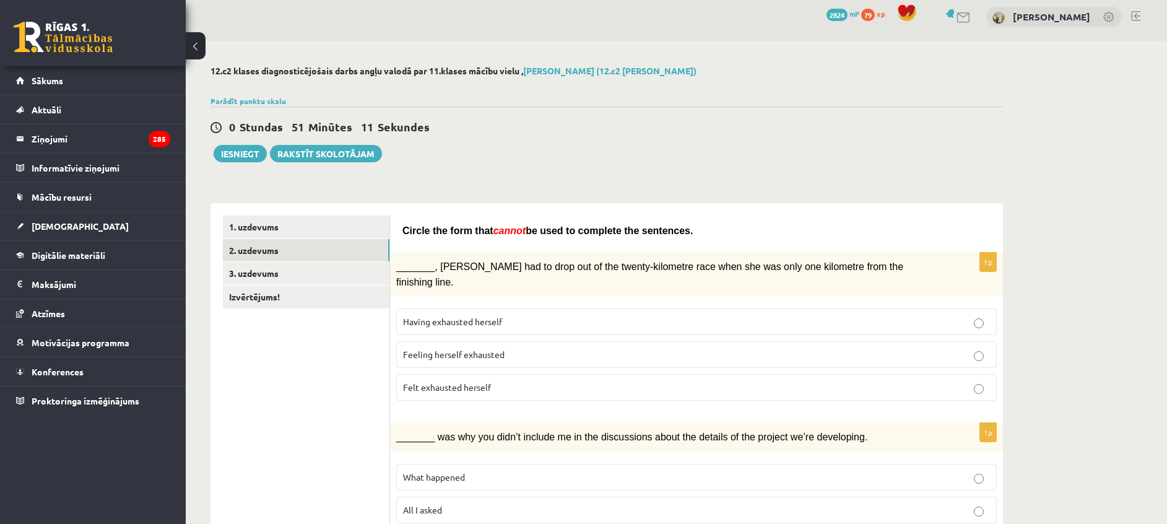
scroll to position [0, 0]
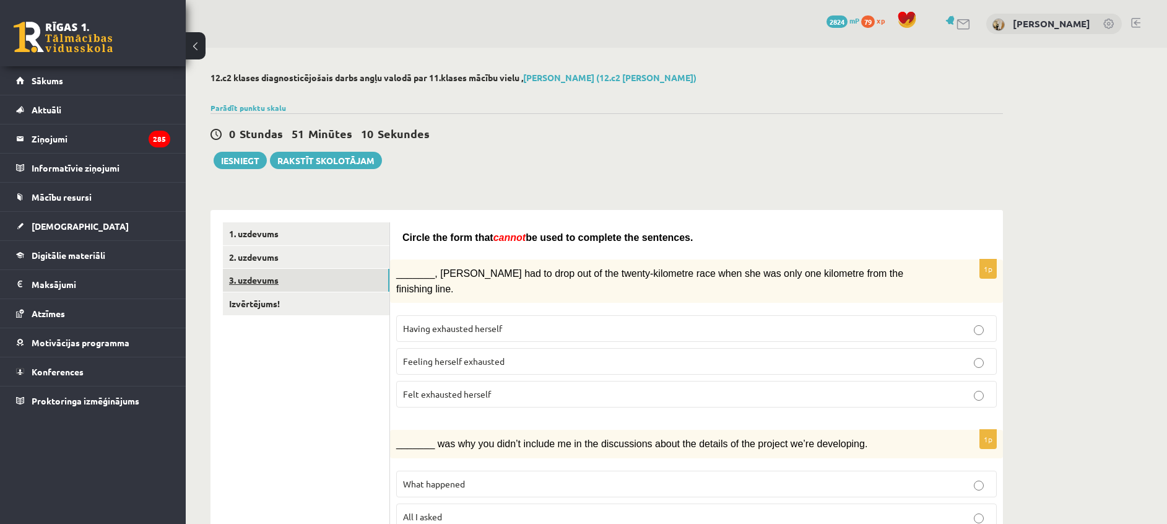
click at [276, 274] on link "3. uzdevums" at bounding box center [306, 280] width 167 height 23
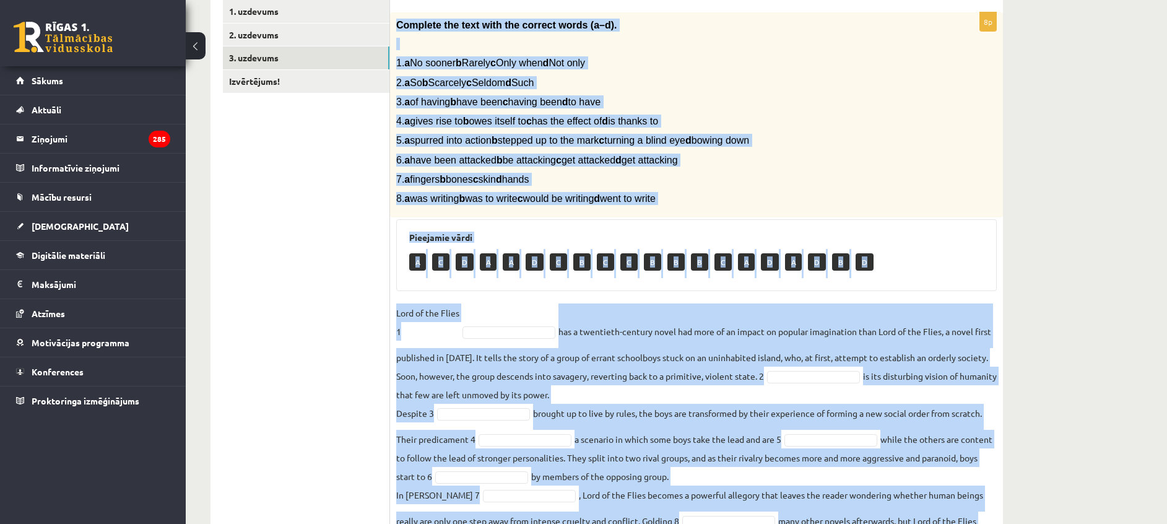
scroll to position [291, 0]
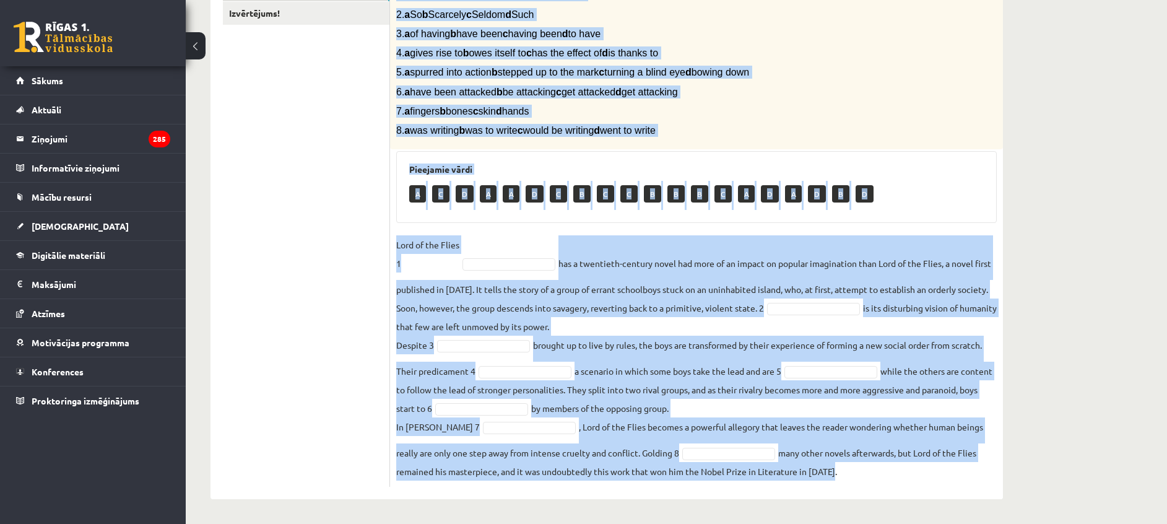
drag, startPoint x: 396, startPoint y: 47, endPoint x: 847, endPoint y: 496, distance: 636.6
click at [847, 496] on div "8p Complete the text with the correct words (a–d). 1. a No sooner b Rarely c On…" at bounding box center [696, 210] width 613 height 580
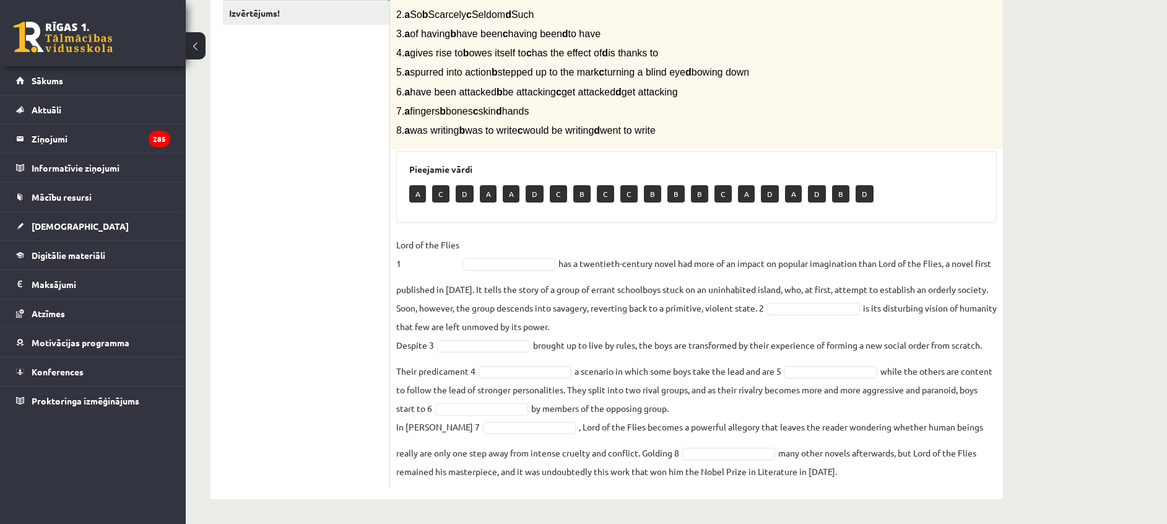
click at [313, 176] on ul "1. uzdevums 2. uzdevums 3. uzdevums Izvērtējums!" at bounding box center [306, 209] width 167 height 555
click at [334, 272] on ul "1. uzdevums 2. uzdevums 3. uzdevums Izvērtējums!" at bounding box center [306, 209] width 167 height 555
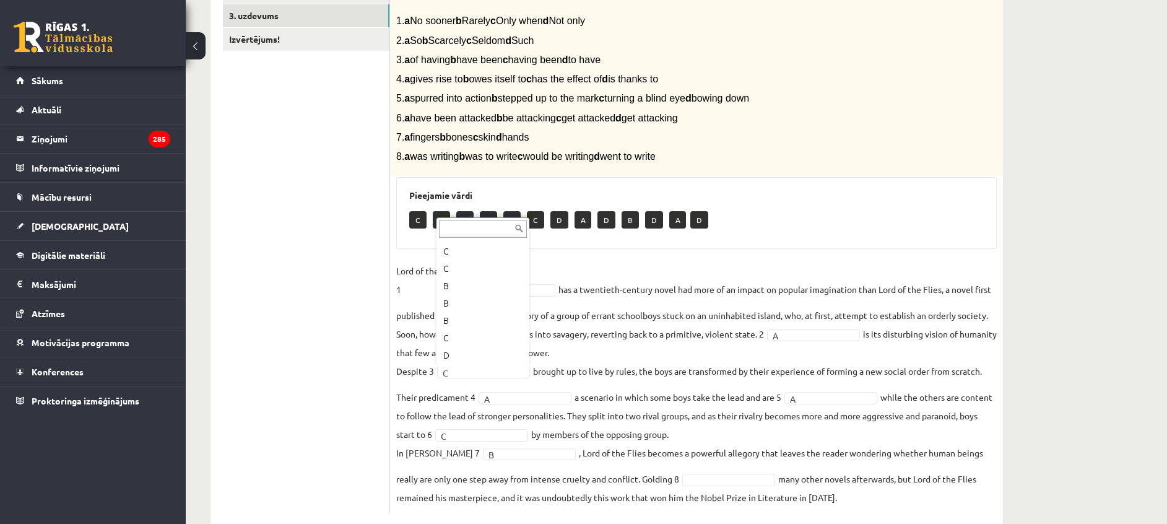
scroll to position [119, 0]
click at [529, 405] on fieldset "Lord of the Flies 1 D * has a twentieth-century novel had more of an impact on …" at bounding box center [696, 383] width 601 height 245
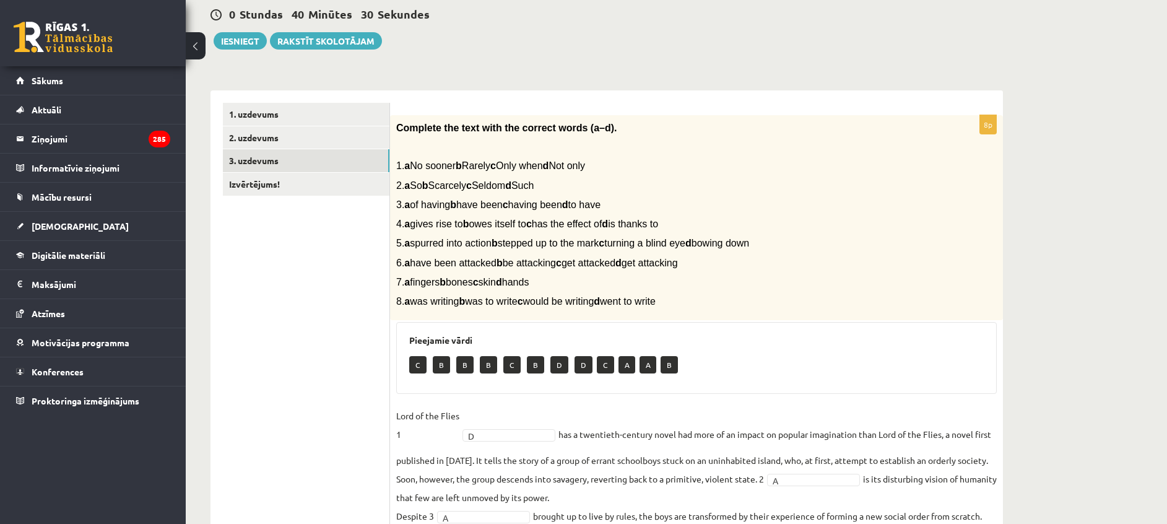
scroll to position [0, 0]
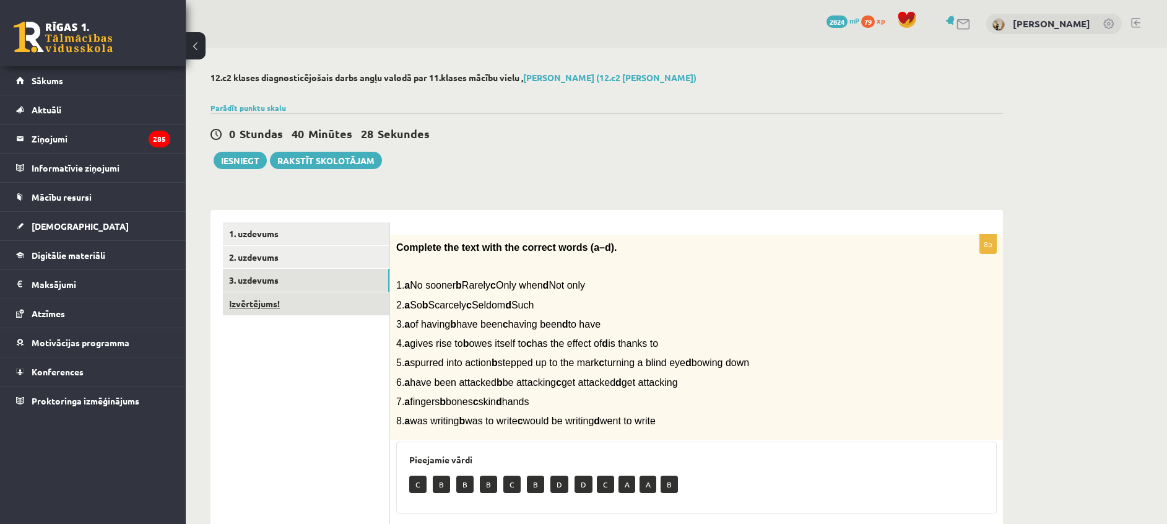
click at [318, 303] on link "Izvērtējums!" at bounding box center [306, 303] width 167 height 23
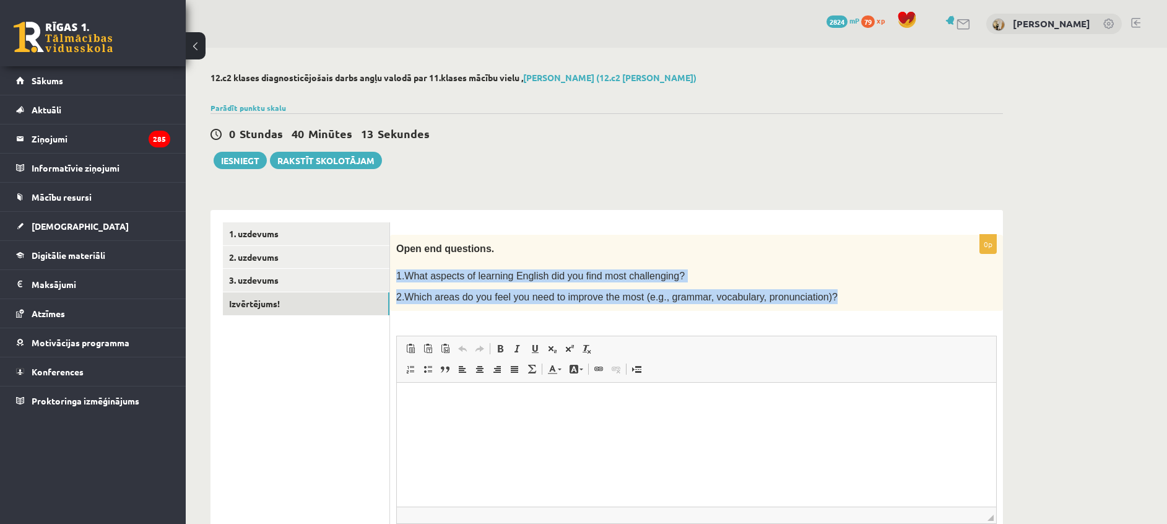
drag, startPoint x: 393, startPoint y: 271, endPoint x: 812, endPoint y: 305, distance: 420.0
click at [812, 305] on div "Open end questions. 1.What aspects of learning English did you find most challe…" at bounding box center [696, 273] width 613 height 77
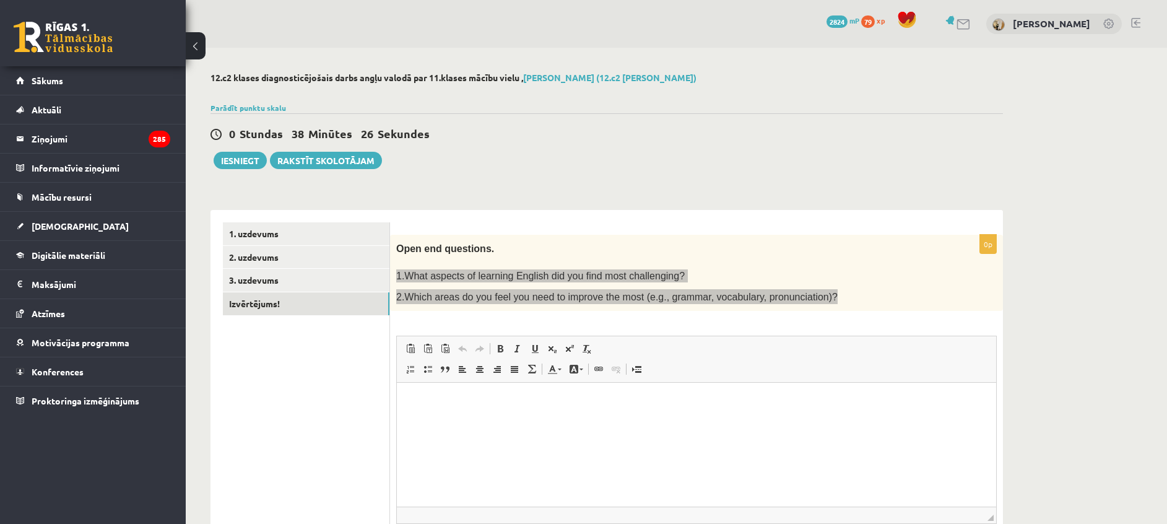
click at [465, 420] on html at bounding box center [696, 402] width 599 height 38
paste body "Editor, wiswyg-editor-user-answer-47024873484680"
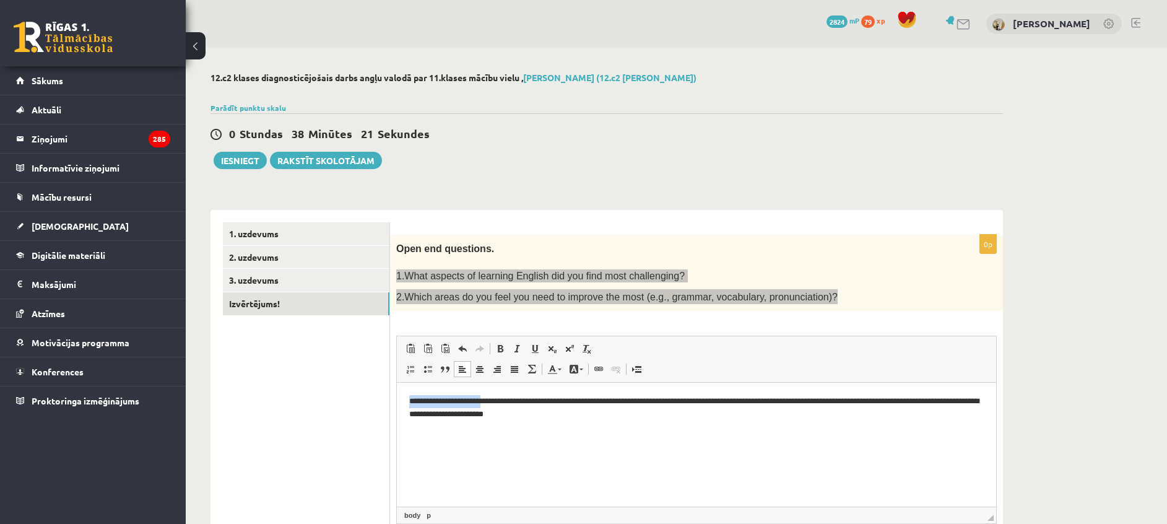
drag, startPoint x: 483, startPoint y: 399, endPoint x: 409, endPoint y: 404, distance: 73.8
click at [409, 404] on p "**********" at bounding box center [696, 408] width 575 height 26
click at [511, 416] on p "**********" at bounding box center [696, 408] width 575 height 26
click at [654, 413] on p "**********" at bounding box center [696, 408] width 575 height 26
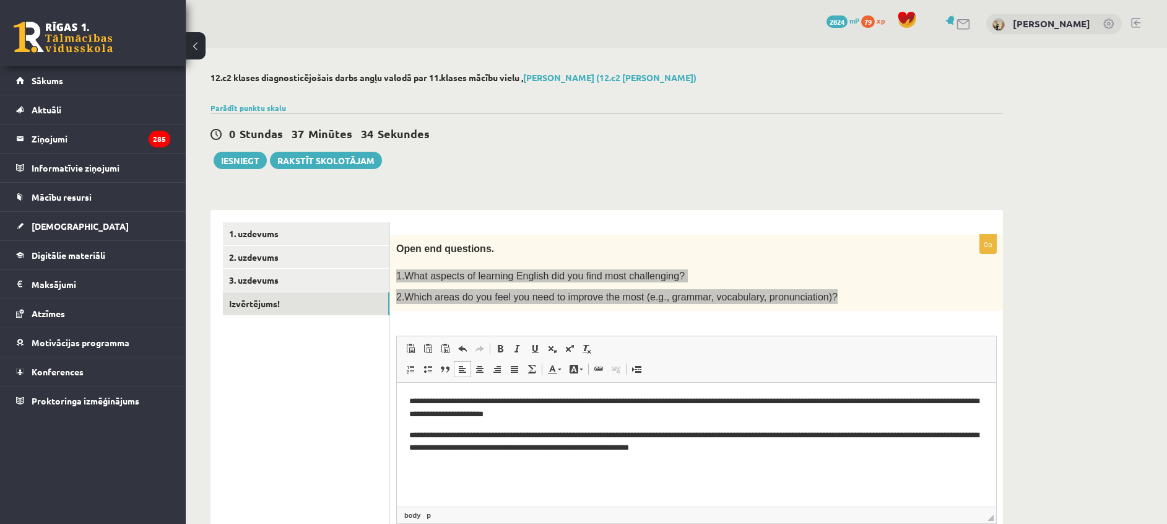
click at [411, 434] on p "**********" at bounding box center [696, 442] width 575 height 26
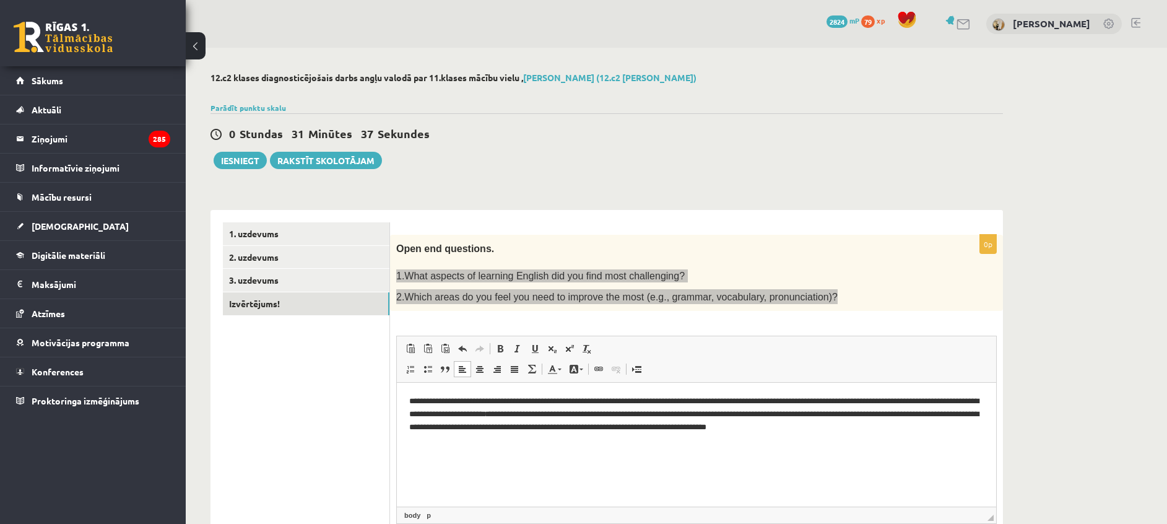
click at [931, 428] on p "**********" at bounding box center [696, 414] width 575 height 38
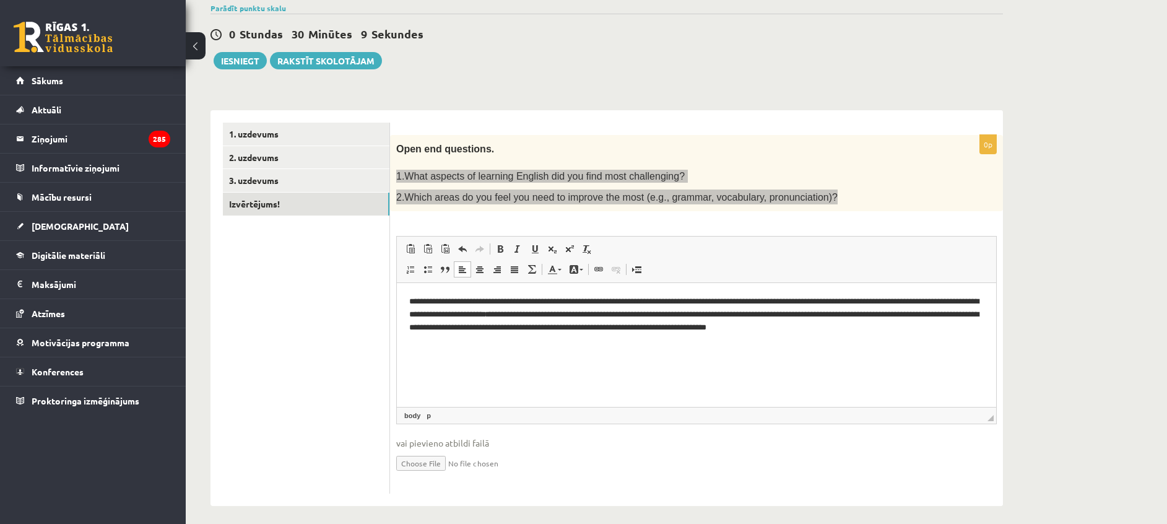
scroll to position [104, 0]
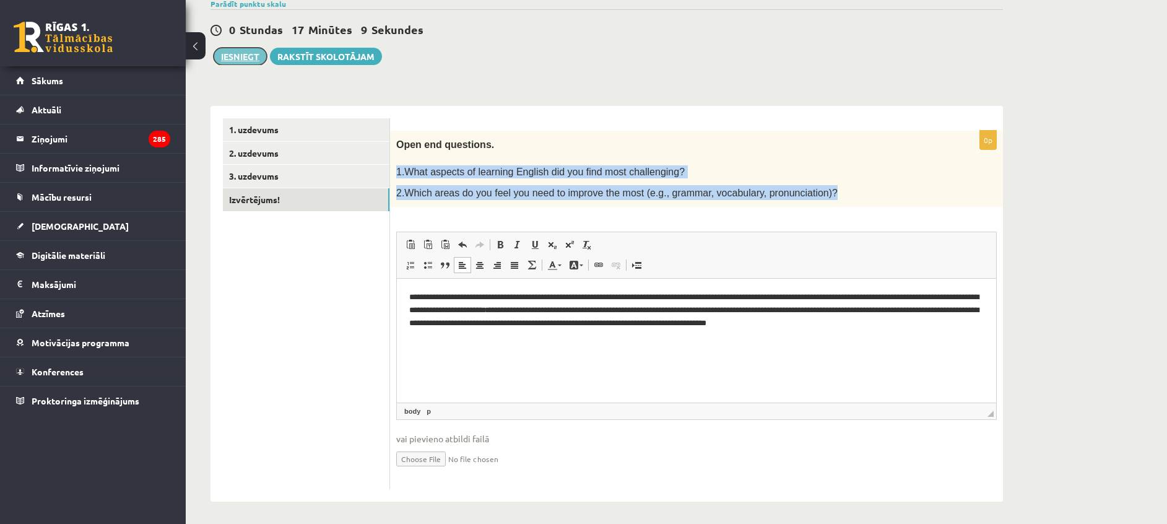
click at [242, 56] on button "Iesniegt" at bounding box center [240, 56] width 53 height 17
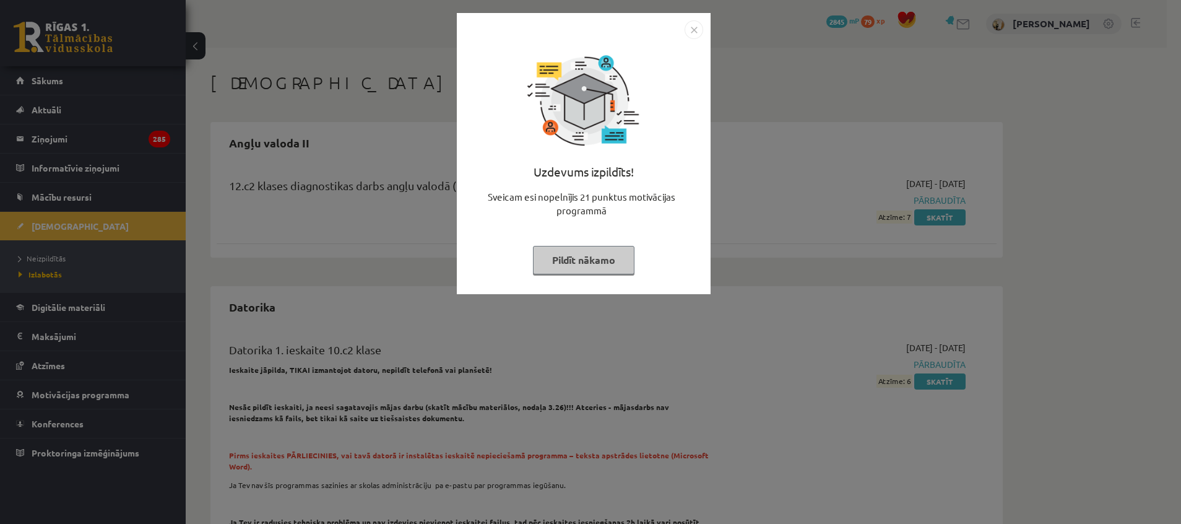
click at [591, 258] on button "Pildīt nākamo" at bounding box center [584, 260] width 102 height 28
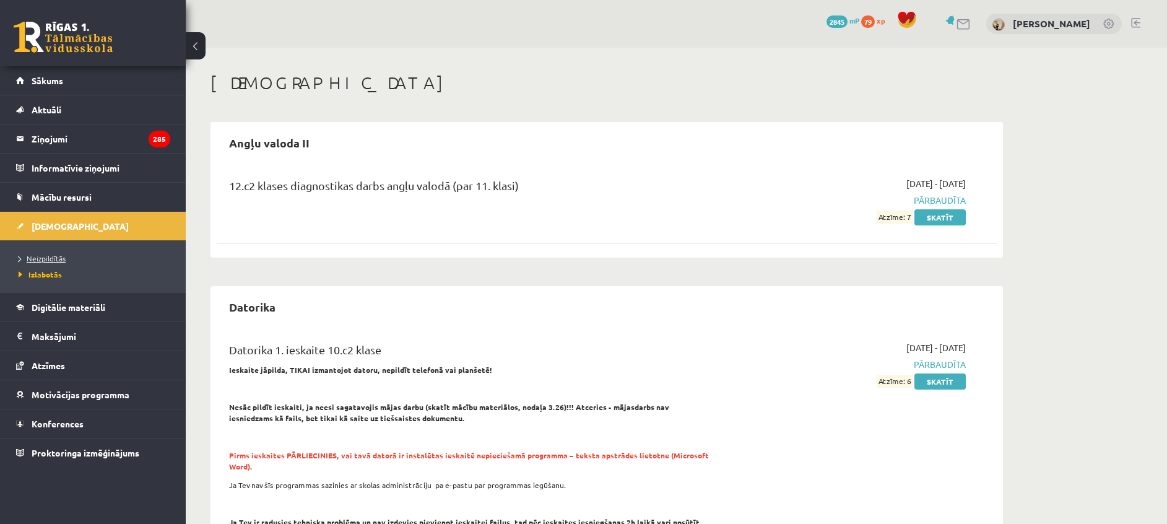
click at [47, 256] on span "Neizpildītās" at bounding box center [42, 258] width 47 height 10
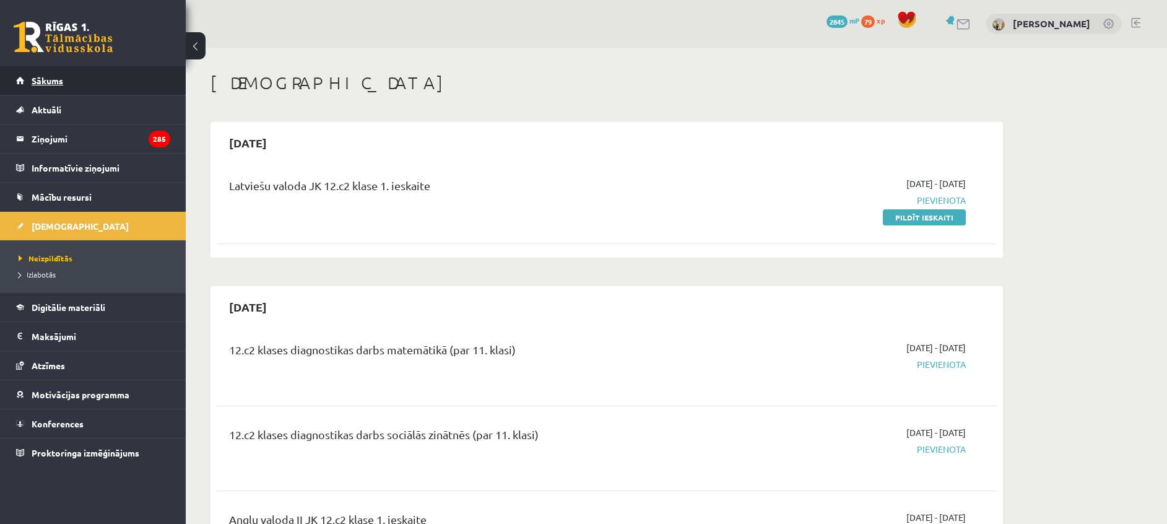
click at [59, 74] on link "Sākums" at bounding box center [93, 80] width 154 height 28
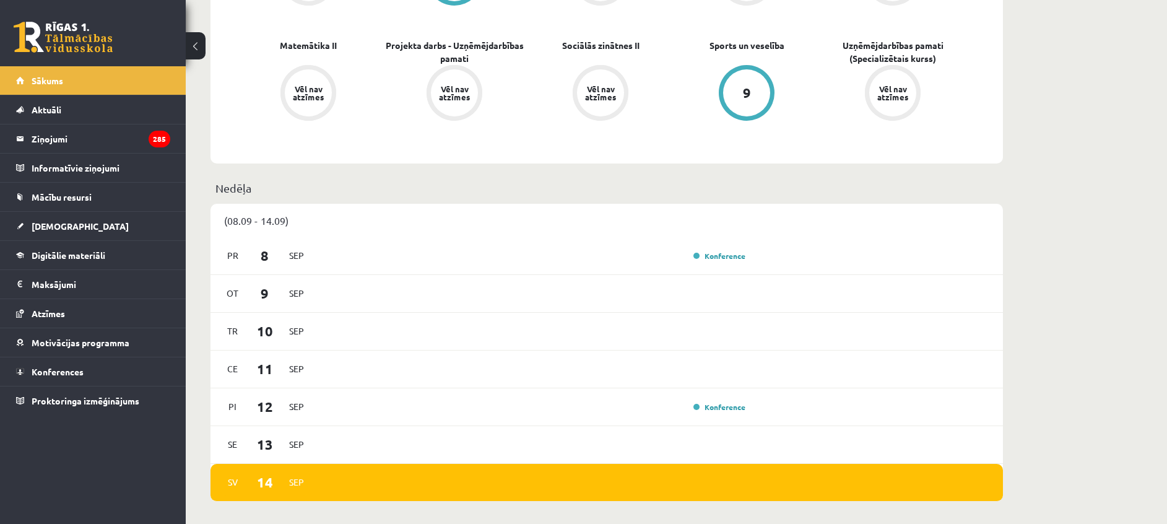
scroll to position [487, 0]
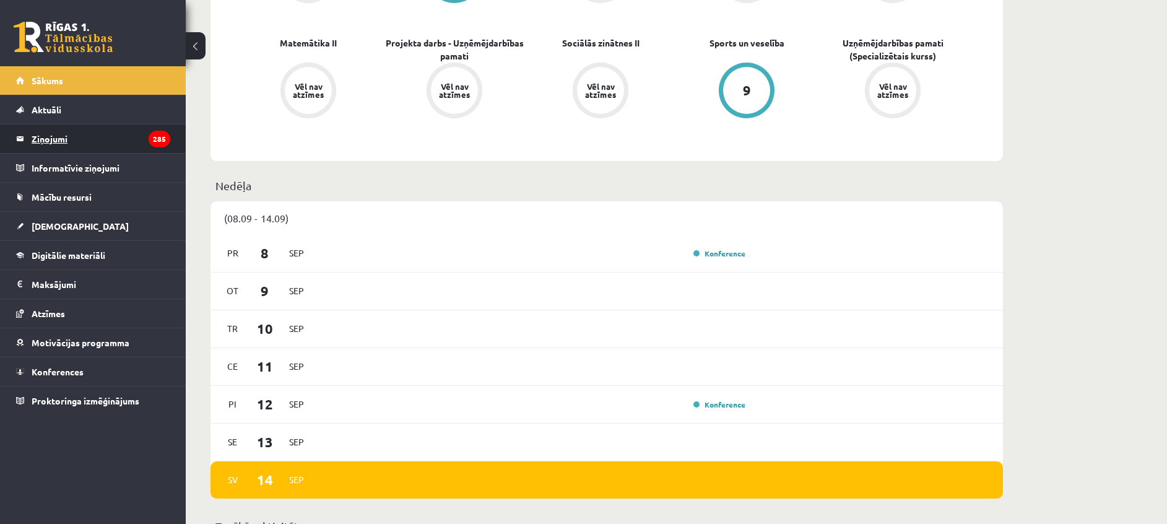
click at [74, 134] on legend "Ziņojumi 285" at bounding box center [101, 138] width 139 height 28
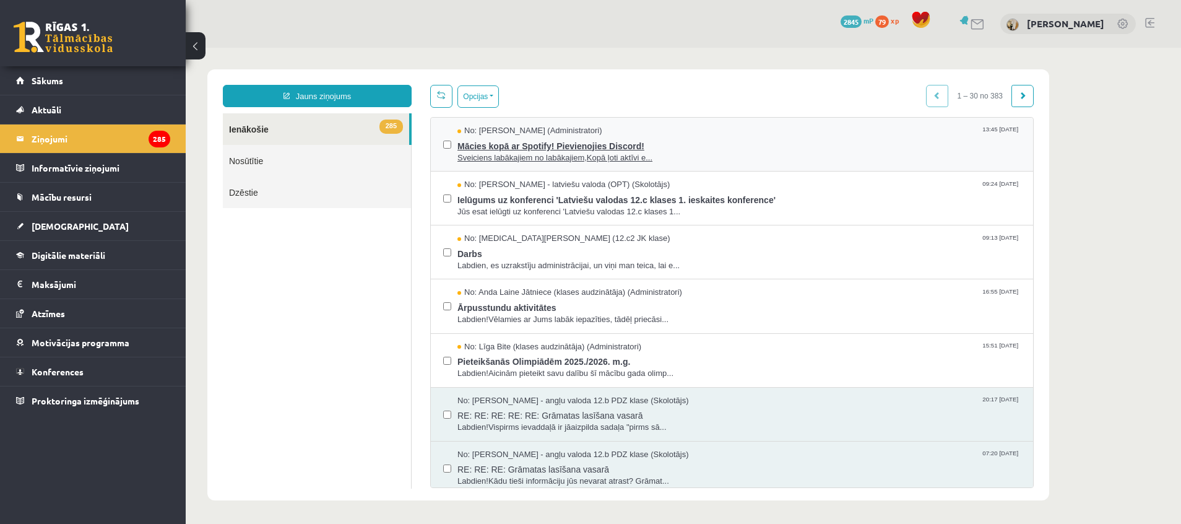
click at [528, 141] on span "Mācies kopā ar Spotify! Pievienojies Discord!" at bounding box center [739, 144] width 563 height 15
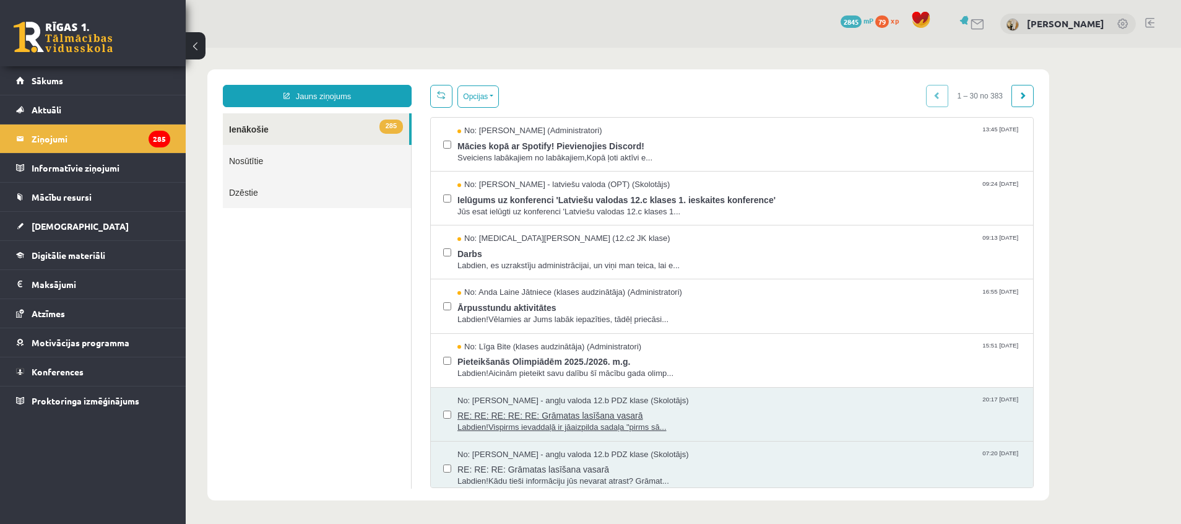
click at [560, 422] on span "Labdien!Vispirms ievaddaļā ir jāaizpilda sadaļa "pirms sā..." at bounding box center [739, 428] width 563 height 12
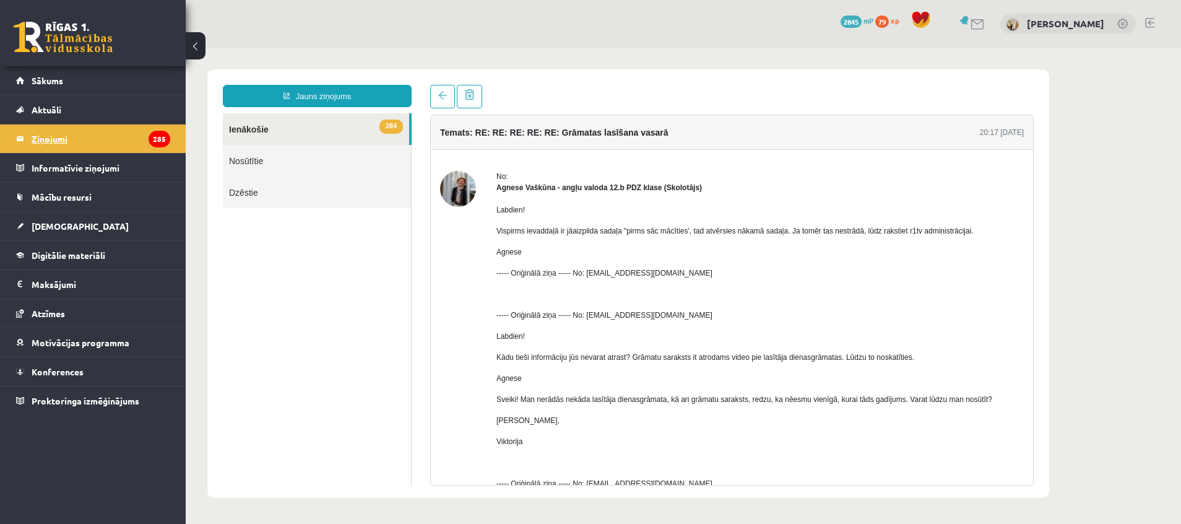
click at [96, 139] on legend "Ziņojumi 285" at bounding box center [101, 138] width 139 height 28
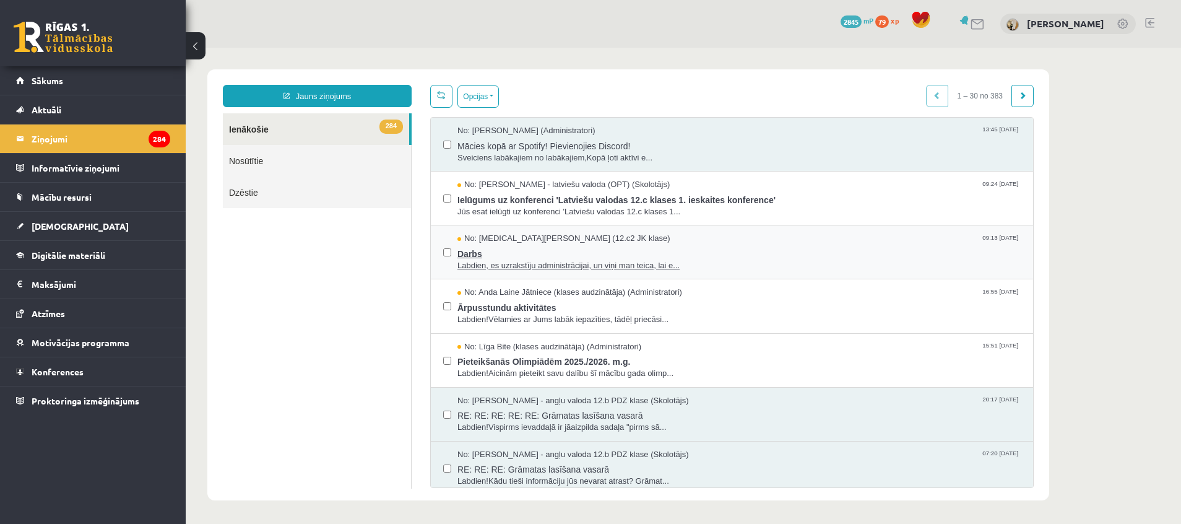
click at [471, 261] on span "Labdien, es uzrakstīju administrācijai, un viņi man teica, lai e..." at bounding box center [739, 266] width 563 height 12
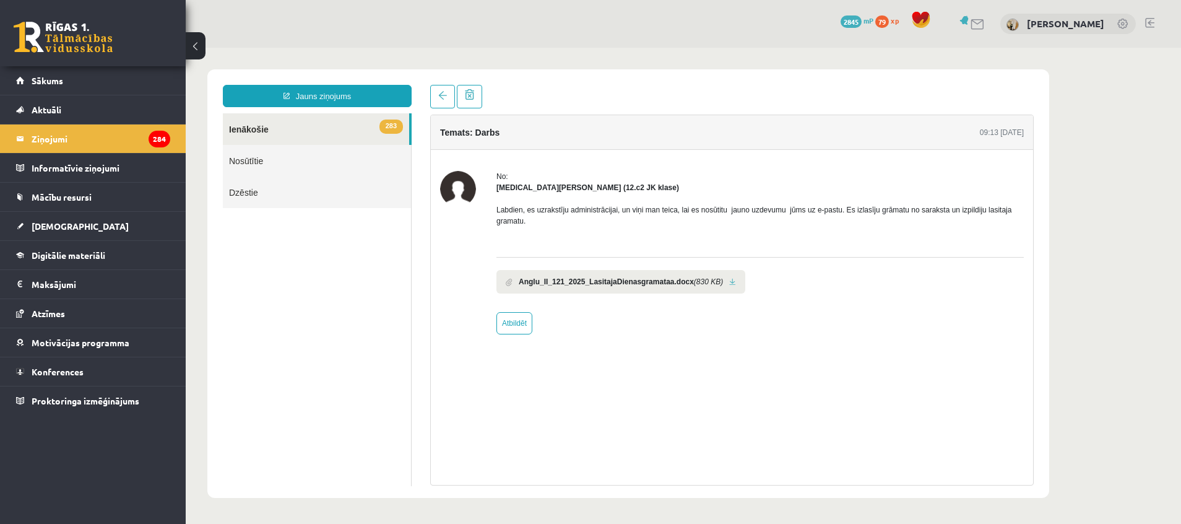
click at [613, 285] on b "Anglu_II_121_2025_LasitajaDienasgramataa.docx" at bounding box center [606, 281] width 175 height 11
click at [729, 282] on link at bounding box center [732, 282] width 7 height 8
